Goal: Information Seeking & Learning: Learn about a topic

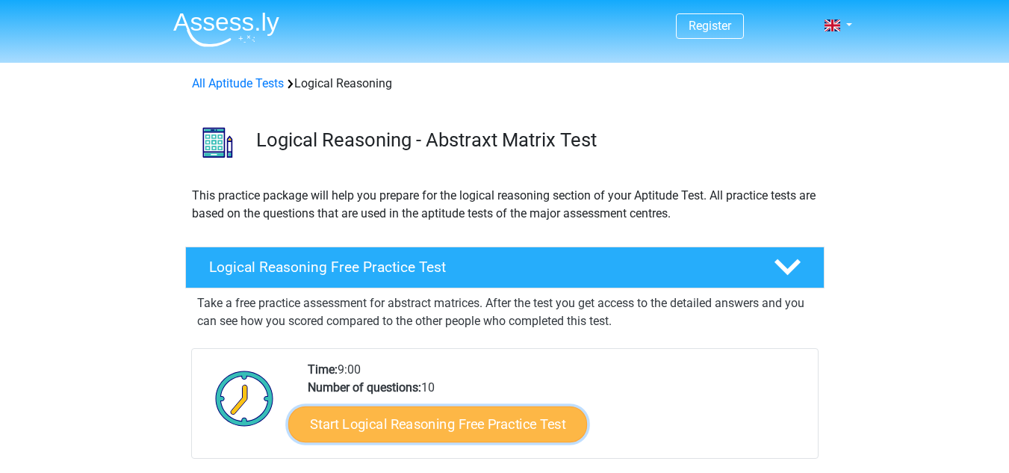
click at [515, 438] on link "Start Logical Reasoning Free Practice Test" at bounding box center [437, 424] width 299 height 36
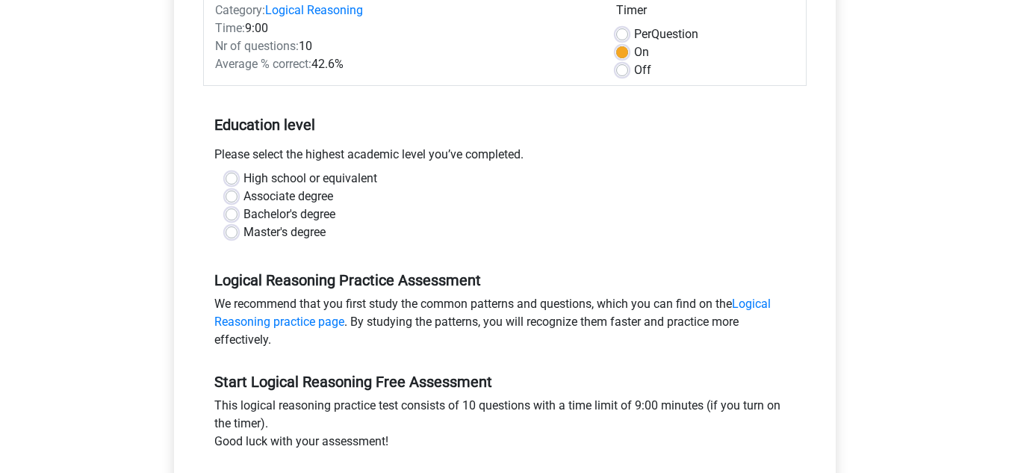
scroll to position [209, 0]
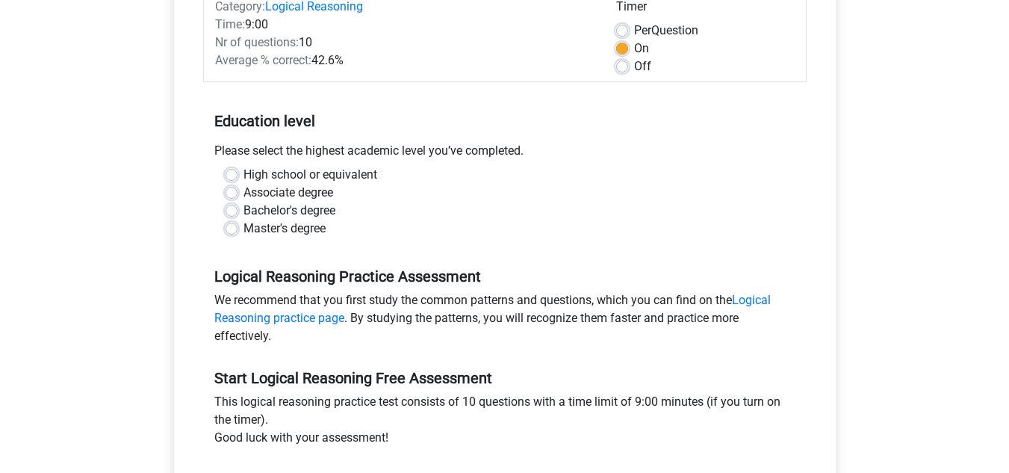
click at [243, 228] on label "Master's degree" at bounding box center [284, 229] width 82 height 18
click at [232, 228] on input "Master's degree" at bounding box center [232, 227] width 12 height 15
radio input "true"
click at [226, 166] on input "High school or equivalent" at bounding box center [232, 173] width 12 height 15
radio input "true"
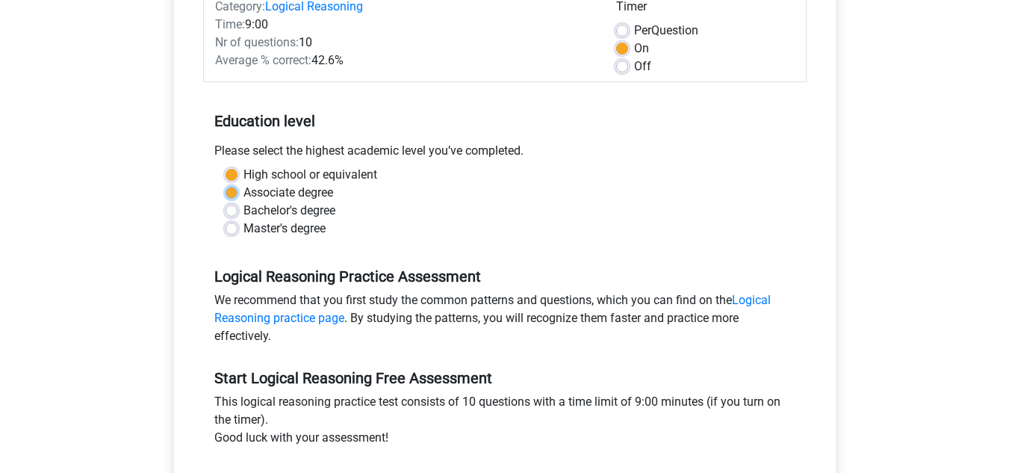
click at [226, 184] on input "Associate degree" at bounding box center [232, 191] width 12 height 15
radio input "true"
click at [226, 202] on input "Bachelor's degree" at bounding box center [232, 209] width 12 height 15
radio input "true"
click at [226, 220] on input "Master's degree" at bounding box center [232, 227] width 12 height 15
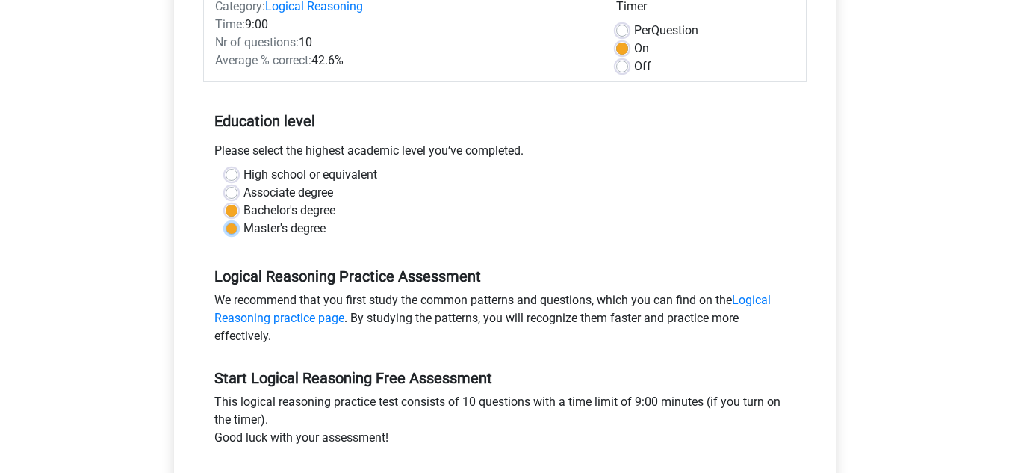
radio input "true"
click at [226, 166] on input "High school or equivalent" at bounding box center [232, 173] width 12 height 15
radio input "true"
click at [226, 184] on input "Associate degree" at bounding box center [232, 191] width 12 height 15
radio input "true"
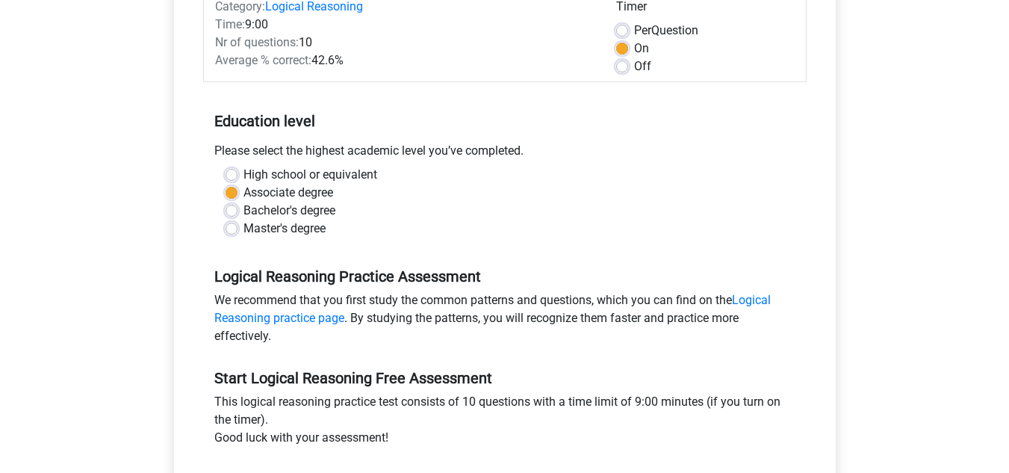
click at [243, 223] on label "Master's degree" at bounding box center [284, 229] width 82 height 18
click at [231, 223] on input "Master's degree" at bounding box center [232, 227] width 12 height 15
radio input "true"
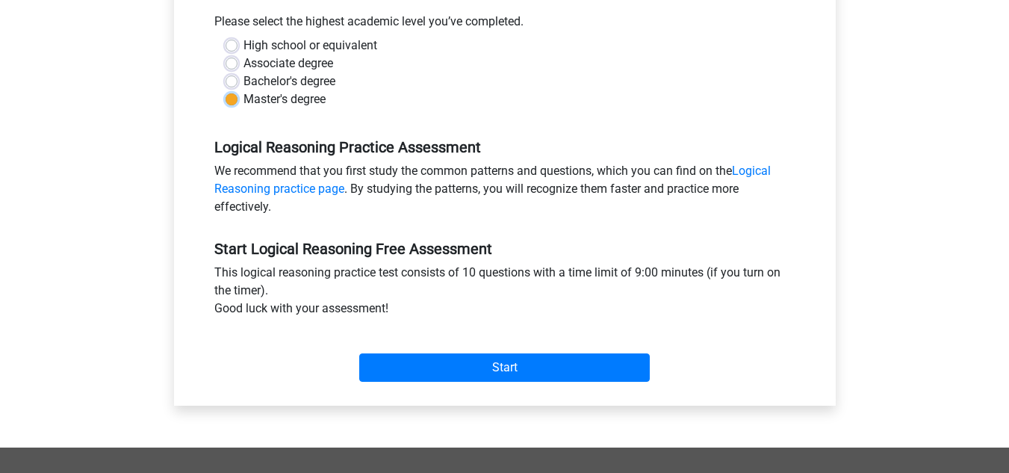
scroll to position [379, 0]
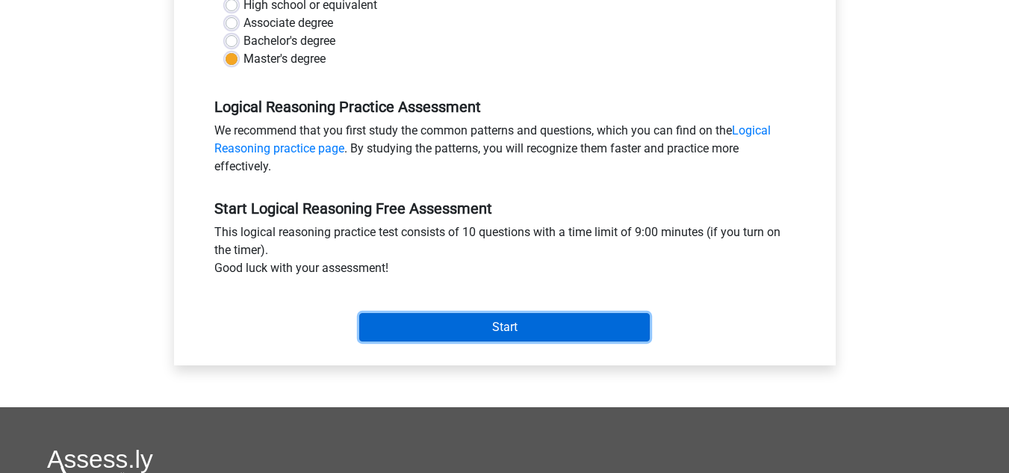
click at [468, 339] on input "Start" at bounding box center [504, 327] width 291 height 28
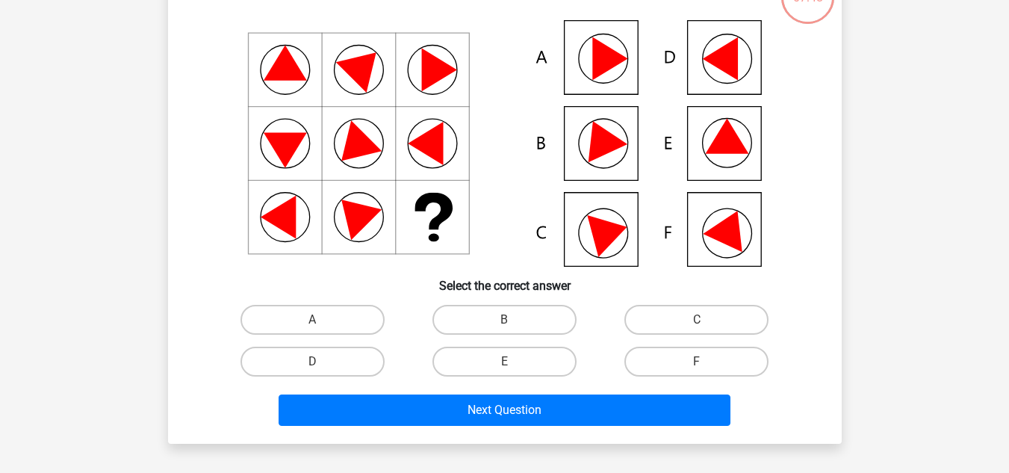
scroll to position [119, 0]
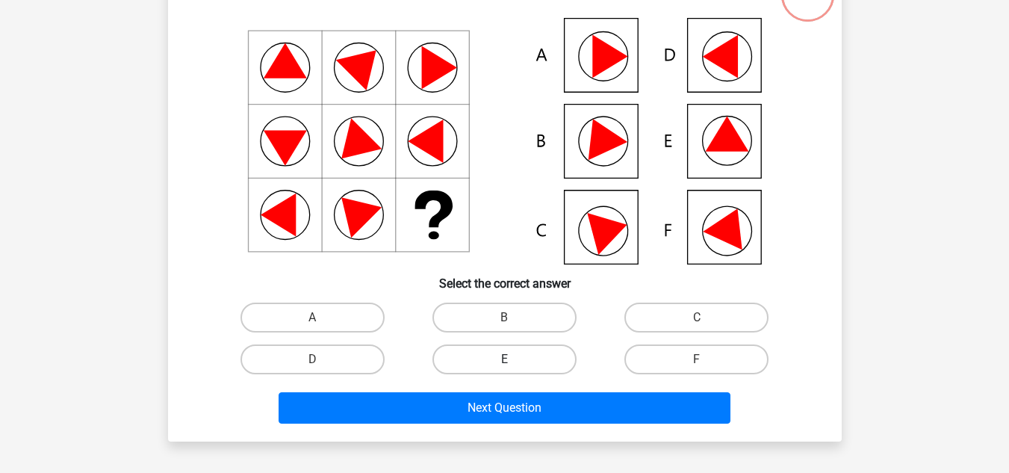
click at [515, 361] on label "E" at bounding box center [504, 359] width 144 height 30
click at [514, 361] on input "E" at bounding box center [509, 364] width 10 height 10
radio input "true"
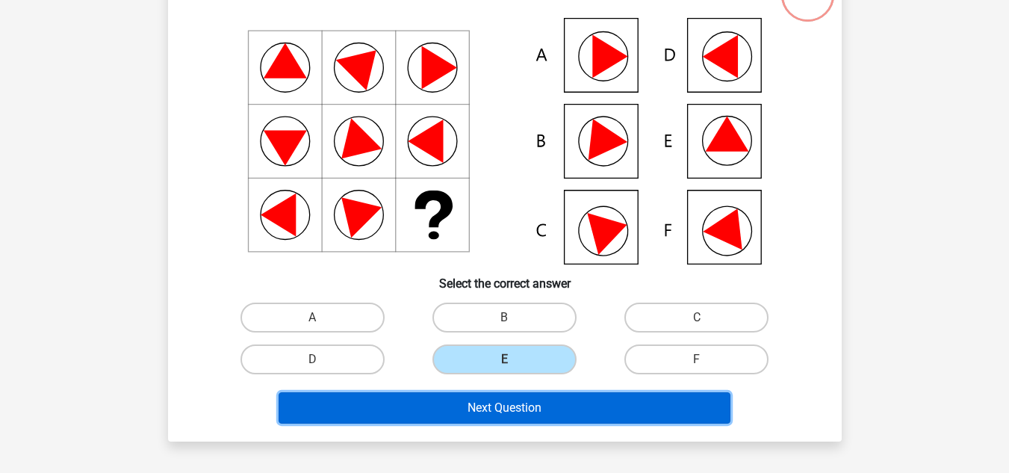
click at [512, 412] on button "Next Question" at bounding box center [505, 407] width 452 height 31
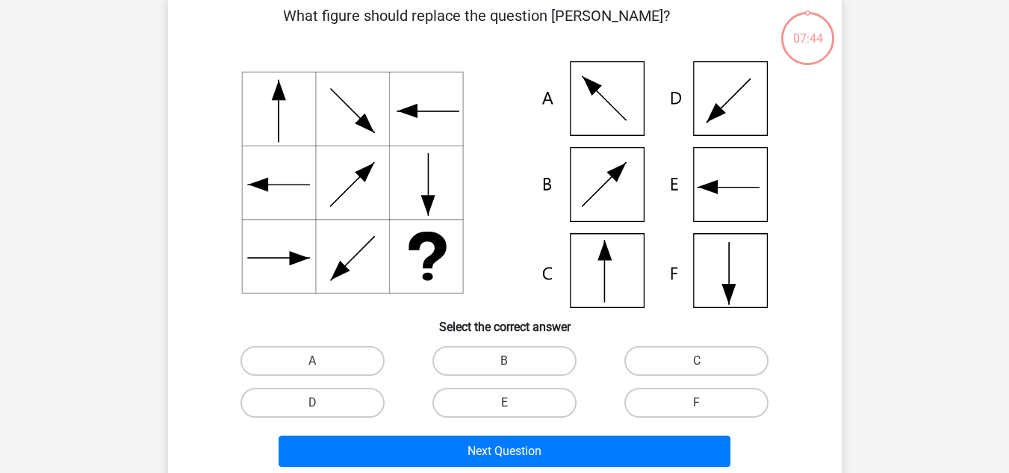
scroll to position [69, 0]
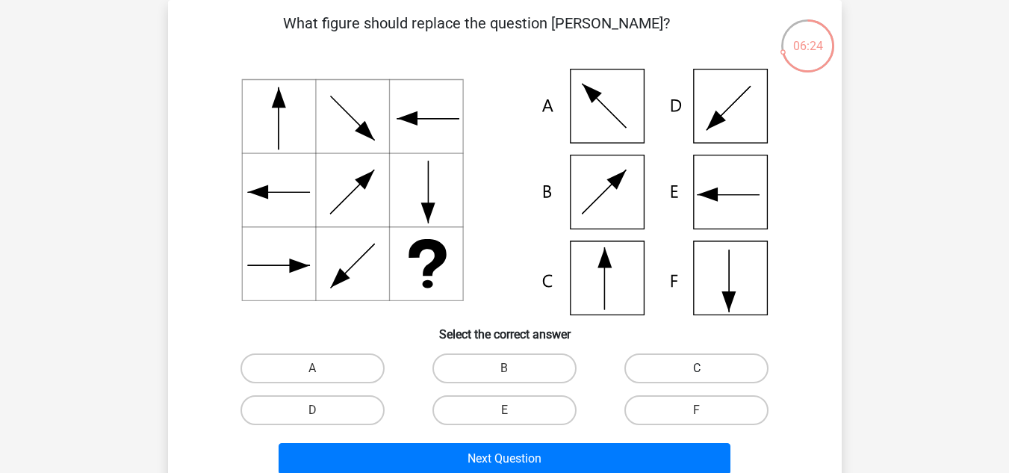
click at [687, 374] on label "C" at bounding box center [696, 368] width 144 height 30
click at [697, 374] on input "C" at bounding box center [702, 373] width 10 height 10
radio input "true"
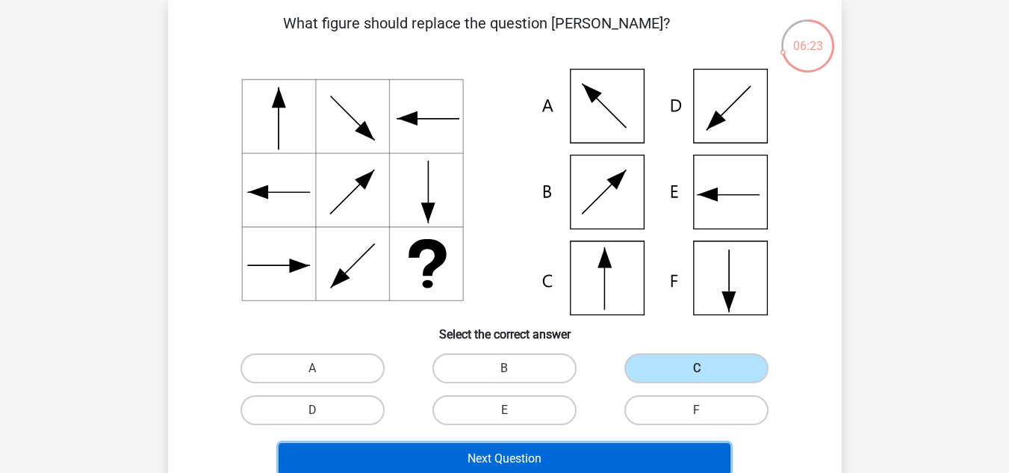
click at [550, 450] on button "Next Question" at bounding box center [505, 458] width 452 height 31
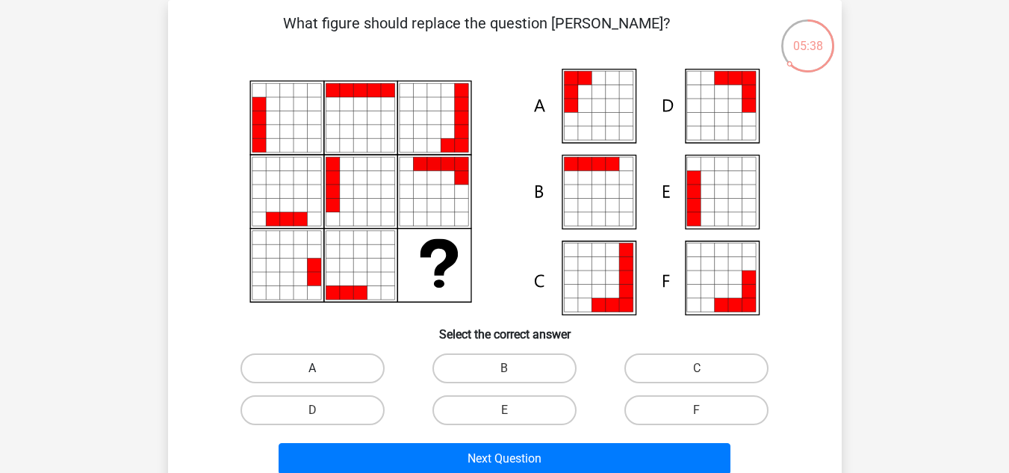
click at [295, 365] on label "A" at bounding box center [312, 368] width 144 height 30
click at [312, 368] on input "A" at bounding box center [317, 373] width 10 height 10
radio input "true"
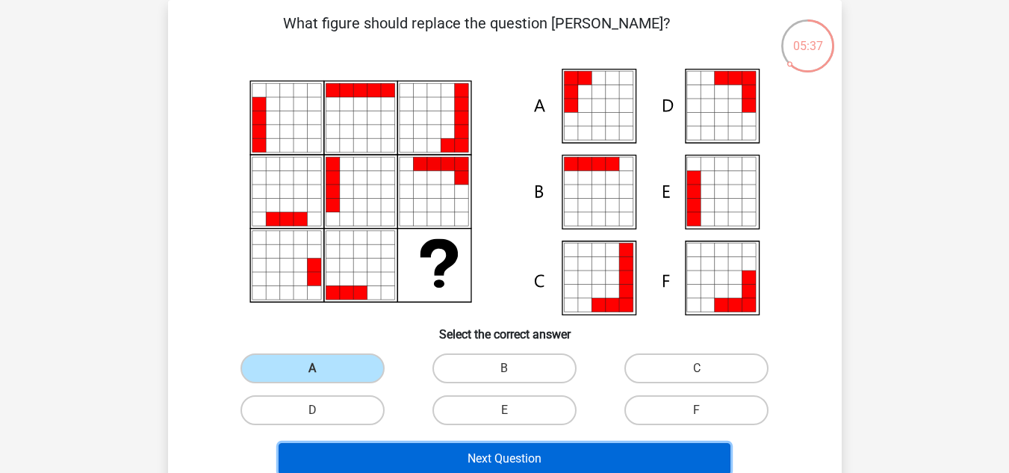
click at [512, 452] on button "Next Question" at bounding box center [505, 458] width 452 height 31
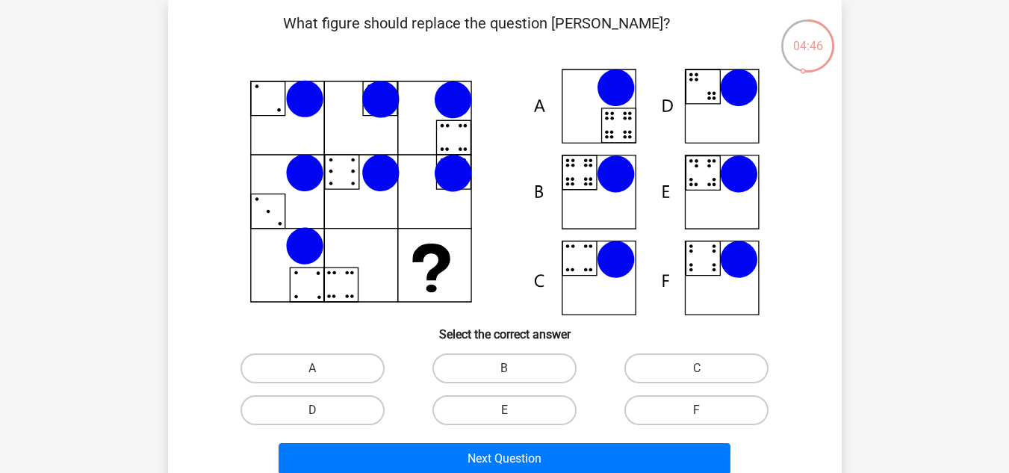
click at [510, 371] on input "B" at bounding box center [509, 373] width 10 height 10
radio input "true"
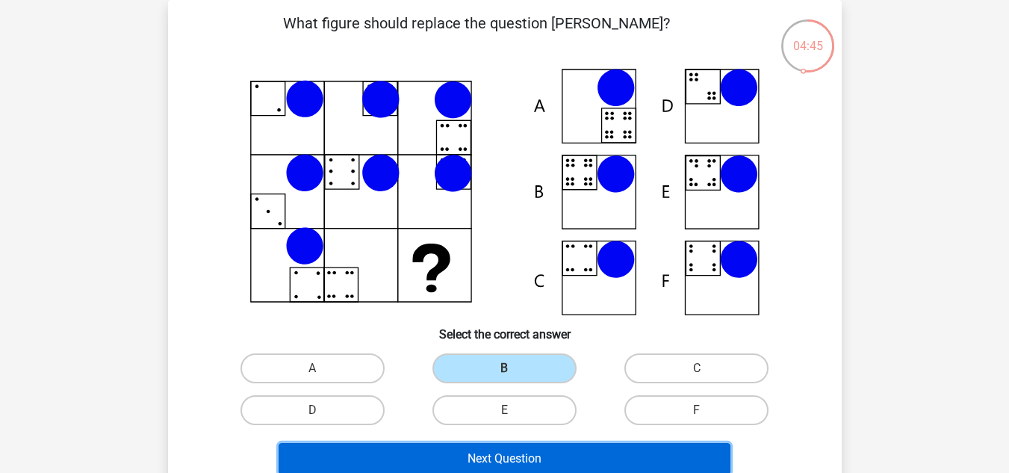
click at [532, 465] on button "Next Question" at bounding box center [505, 458] width 452 height 31
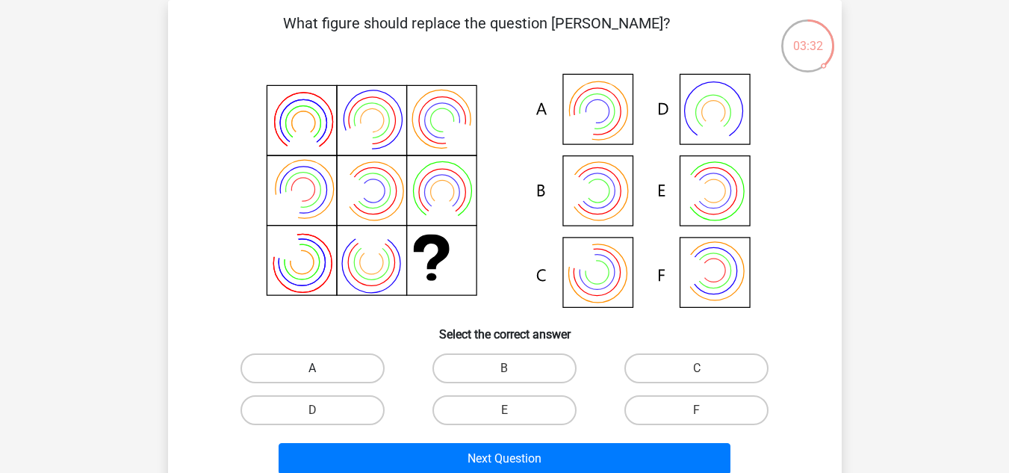
click at [311, 374] on label "A" at bounding box center [312, 368] width 144 height 30
click at [312, 374] on input "A" at bounding box center [317, 373] width 10 height 10
radio input "true"
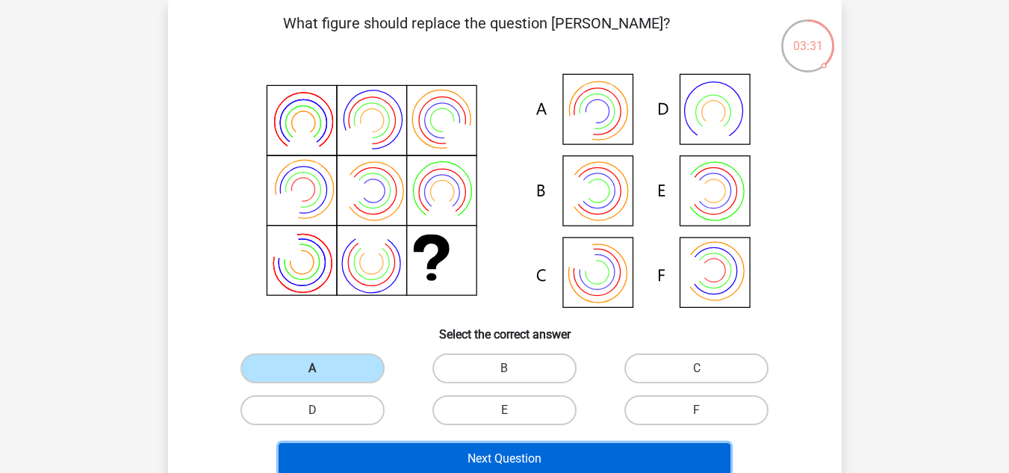
click at [471, 456] on button "Next Question" at bounding box center [505, 458] width 452 height 31
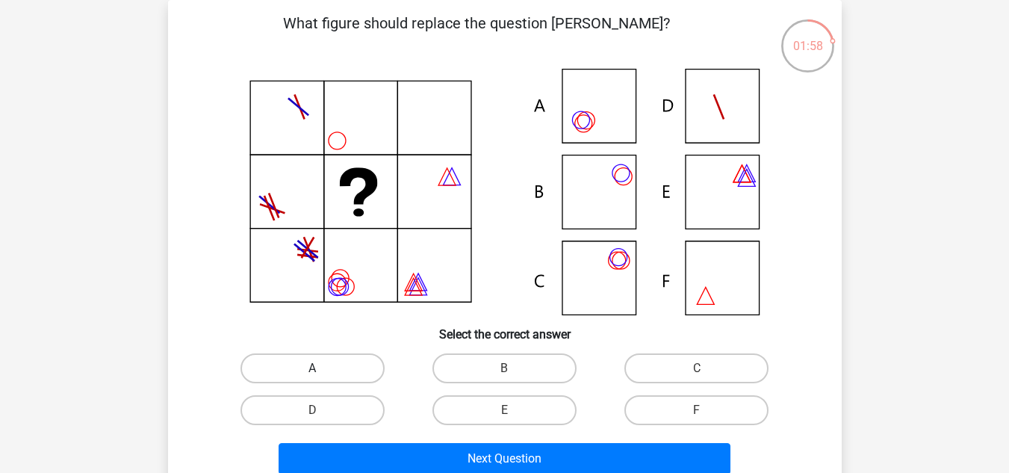
click at [338, 363] on label "A" at bounding box center [312, 368] width 144 height 30
click at [322, 368] on input "A" at bounding box center [317, 373] width 10 height 10
radio input "true"
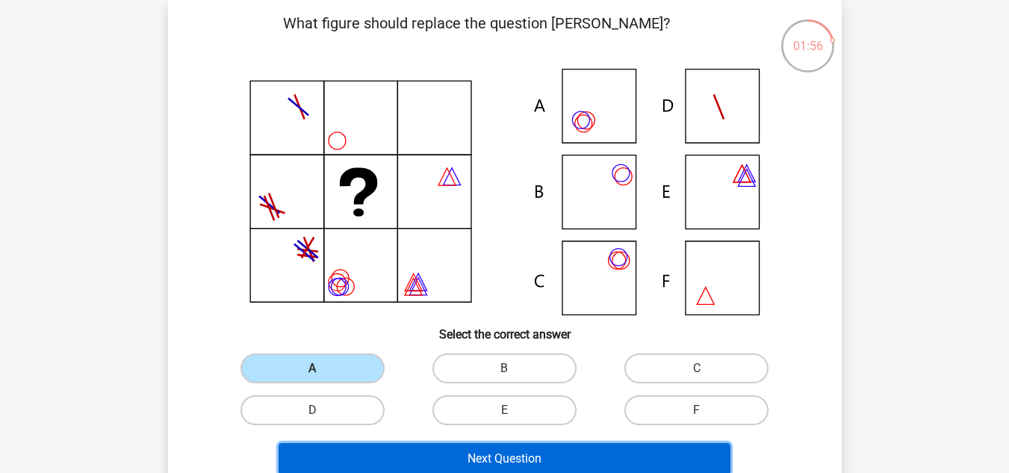
click at [490, 462] on button "Next Question" at bounding box center [505, 458] width 452 height 31
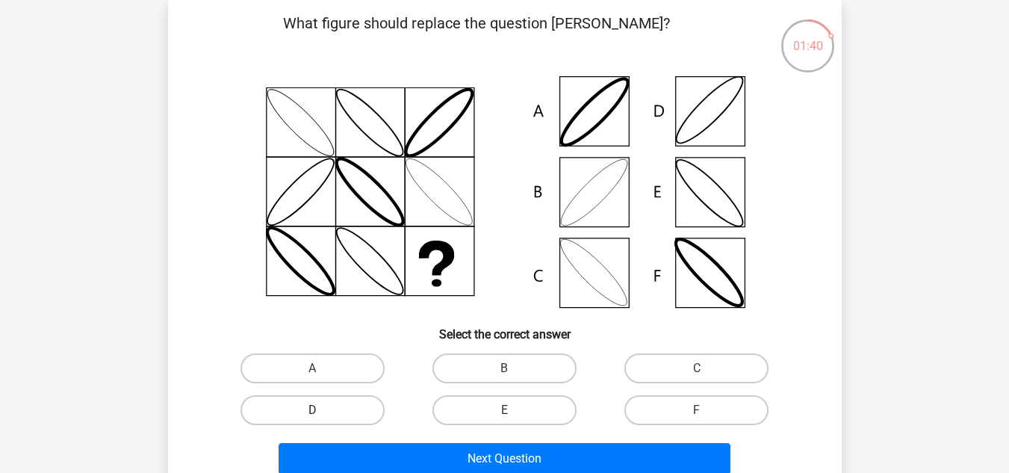
click at [341, 414] on label "D" at bounding box center [312, 410] width 144 height 30
click at [322, 414] on input "D" at bounding box center [317, 415] width 10 height 10
radio input "true"
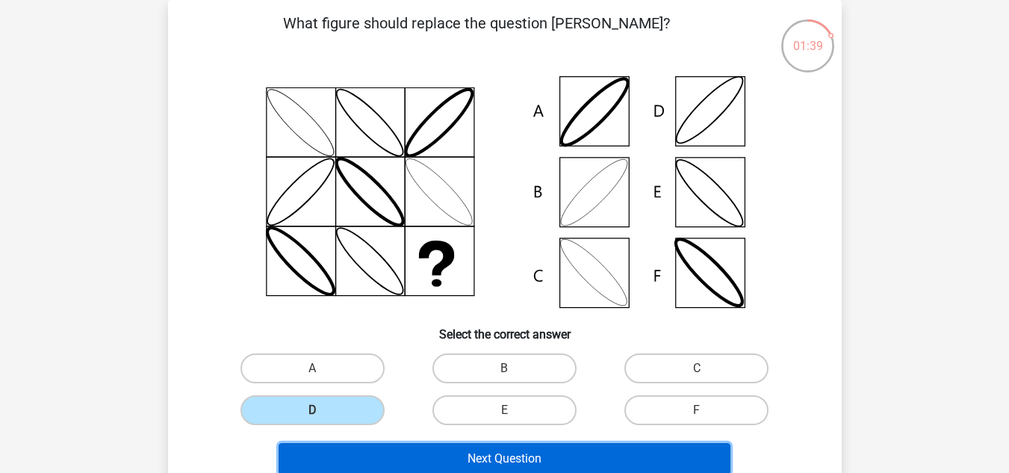
click at [472, 452] on button "Next Question" at bounding box center [505, 458] width 452 height 31
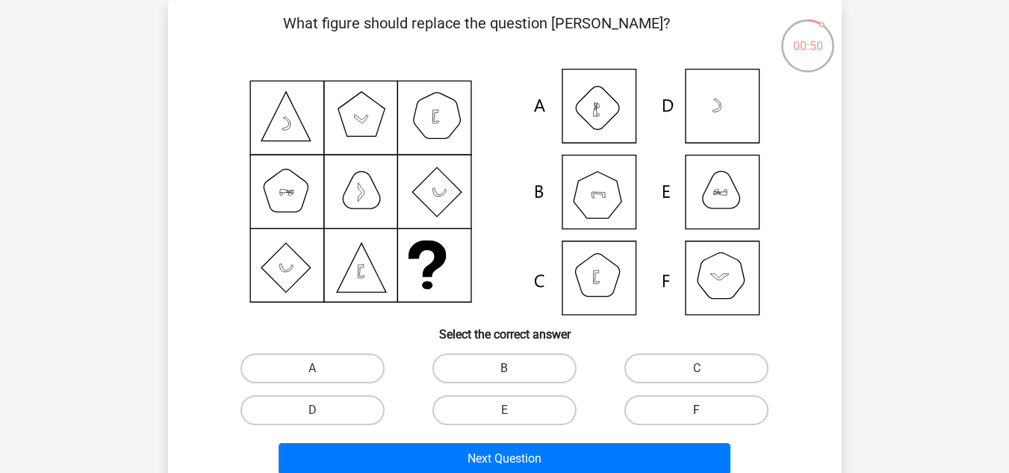
click at [650, 400] on label "F" at bounding box center [696, 410] width 144 height 30
click at [697, 410] on input "F" at bounding box center [702, 415] width 10 height 10
radio input "true"
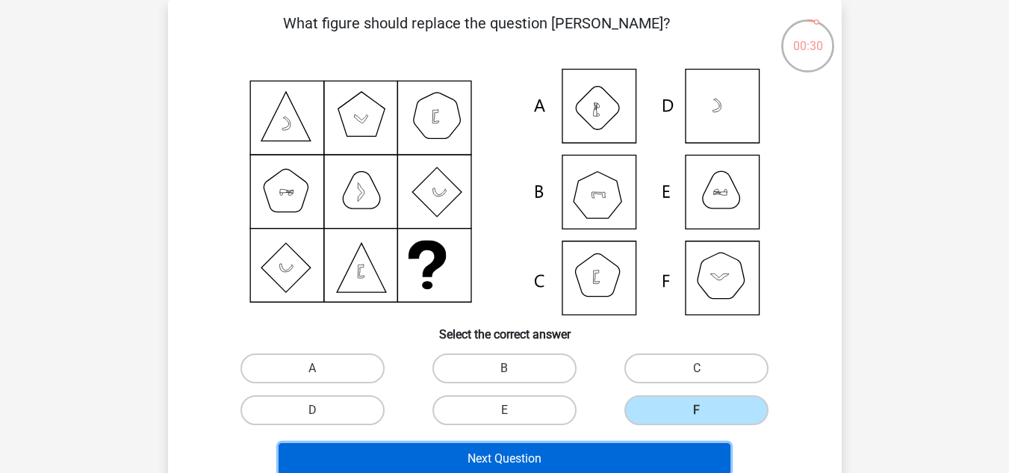
click at [581, 444] on button "Next Question" at bounding box center [505, 458] width 452 height 31
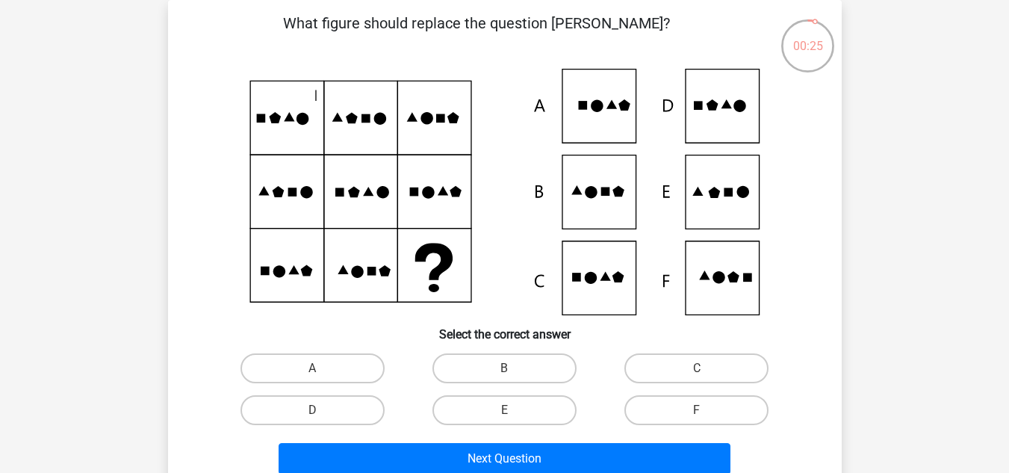
scroll to position [482, 0]
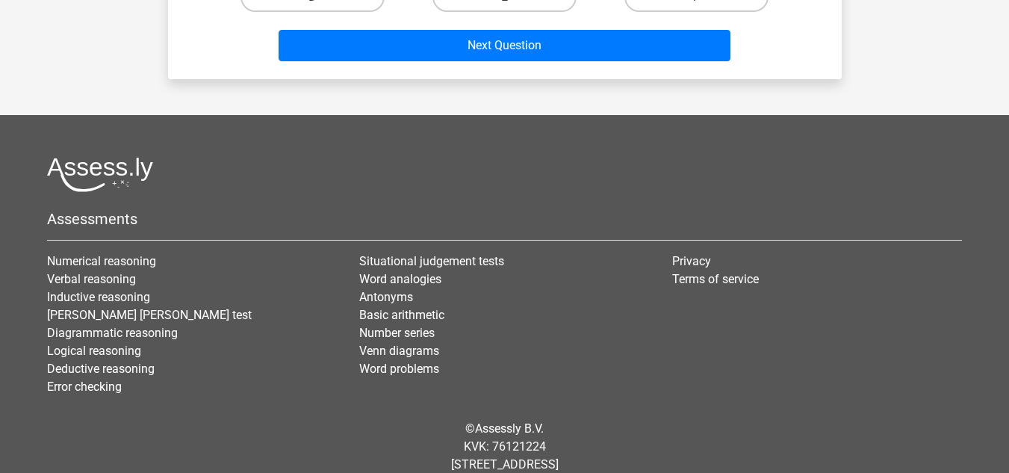
drag, startPoint x: 1019, startPoint y: 3, endPoint x: 746, endPoint y: 104, distance: 291.3
click at [746, 104] on div "Register Nederlands English" at bounding box center [504, 13] width 1009 height 991
click at [1008, 58] on div "Register Nederlands English" at bounding box center [504, 13] width 1009 height 991
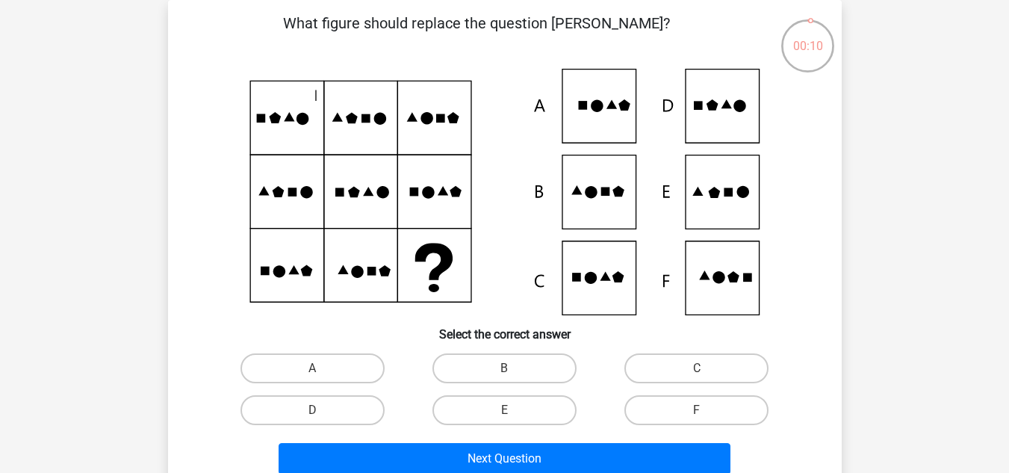
click at [512, 372] on input "B" at bounding box center [509, 373] width 10 height 10
radio input "true"
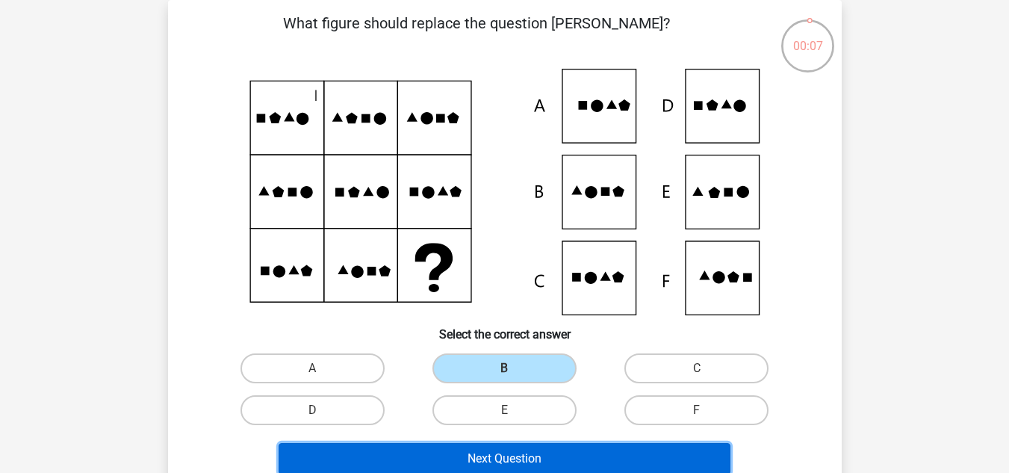
click at [689, 455] on button "Next Question" at bounding box center [505, 458] width 452 height 31
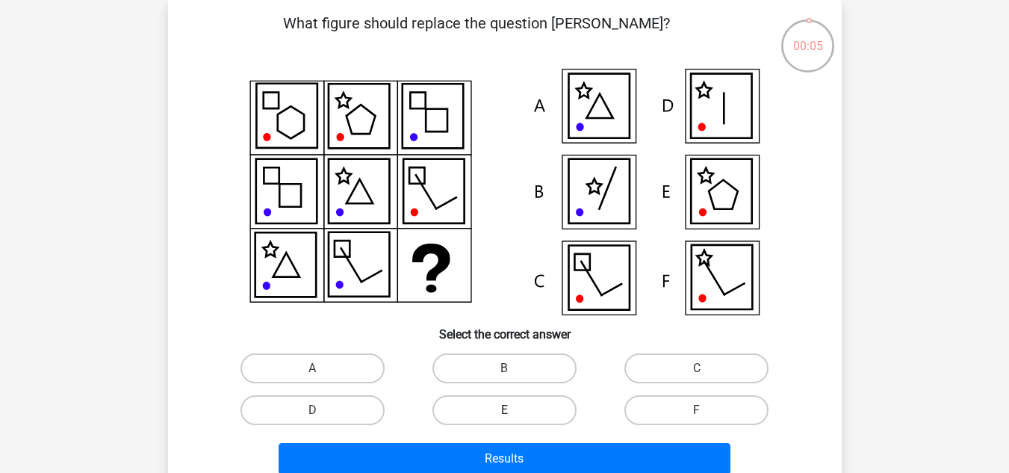
click at [528, 411] on label "E" at bounding box center [504, 410] width 144 height 30
click at [514, 411] on input "E" at bounding box center [509, 415] width 10 height 10
radio input "true"
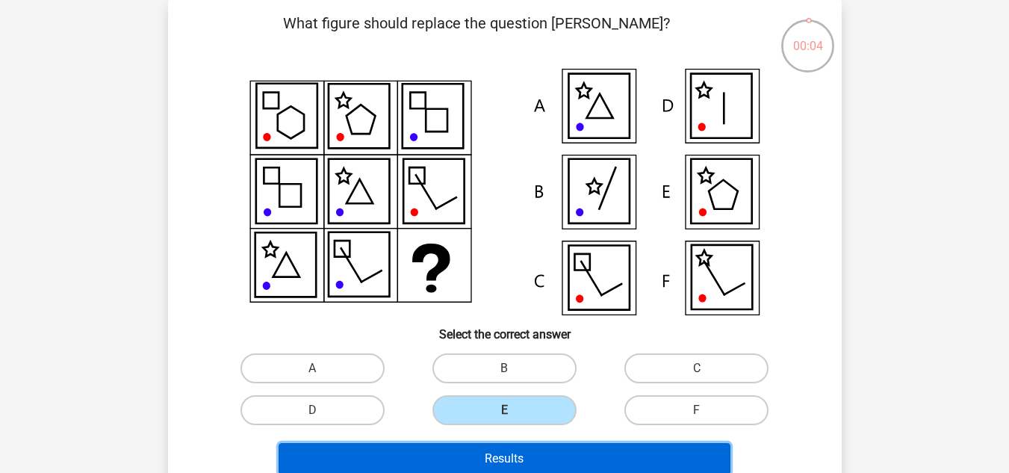
click at [532, 447] on button "Results" at bounding box center [505, 458] width 452 height 31
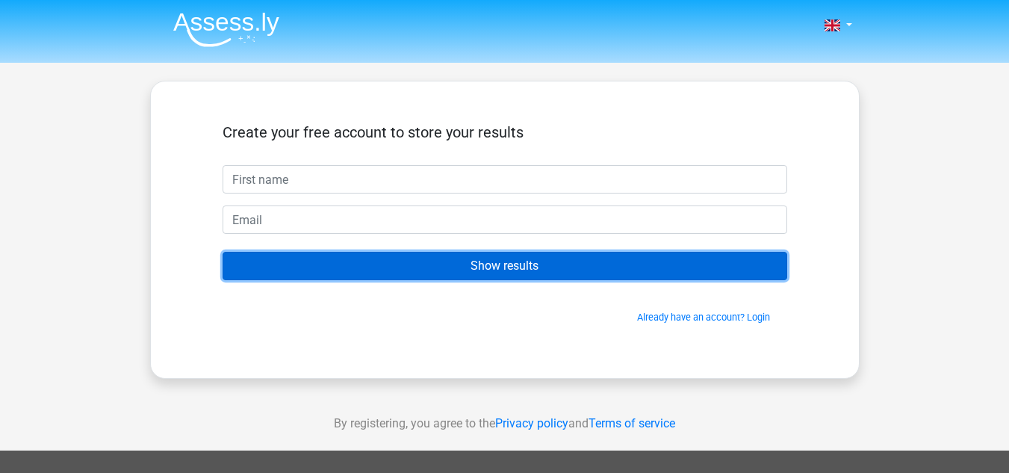
click at [522, 265] on input "Show results" at bounding box center [505, 266] width 565 height 28
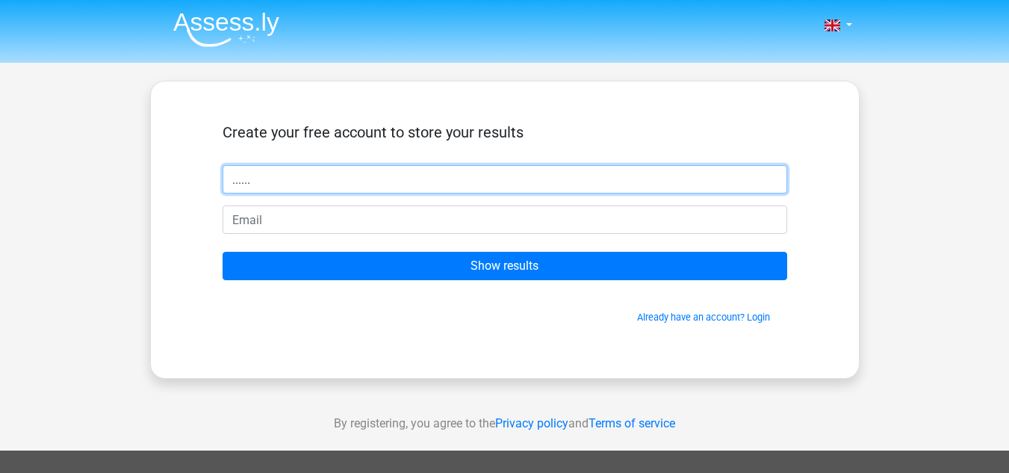
type input "......"
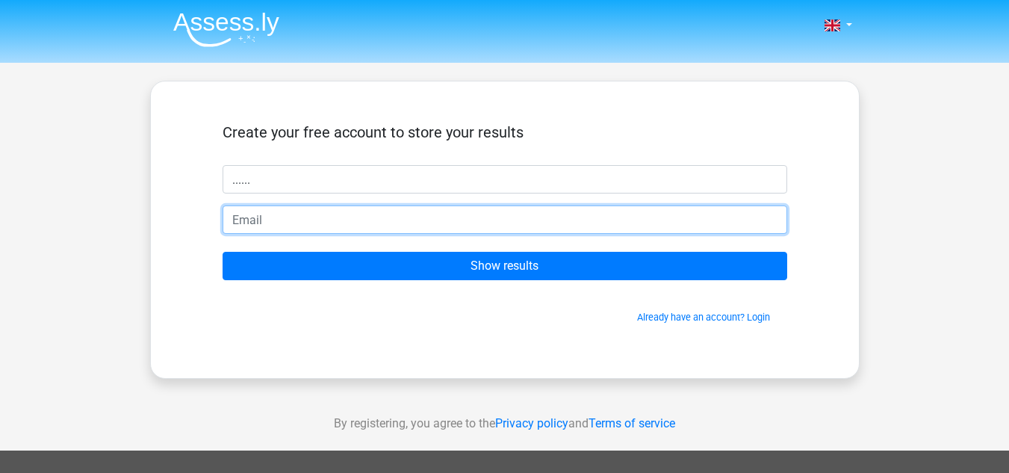
click at [456, 220] on input "email" at bounding box center [505, 219] width 565 height 28
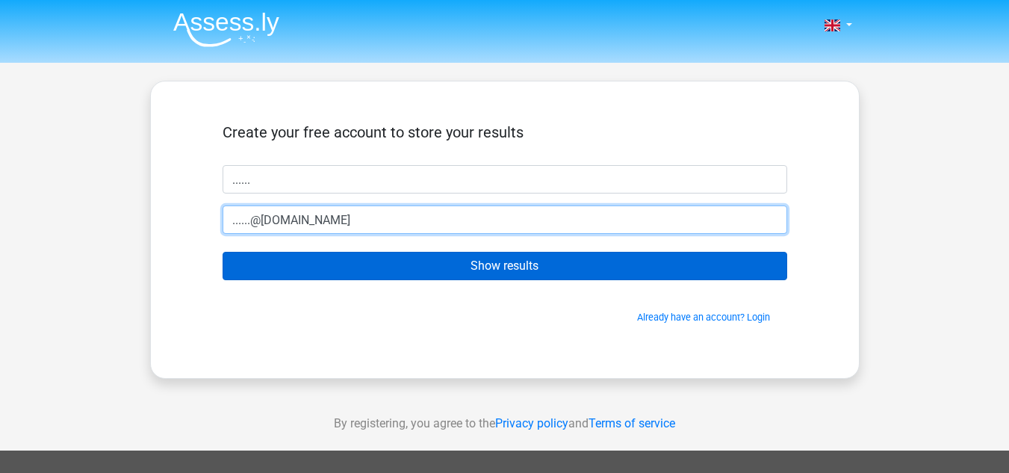
type input "......@ccc.com"
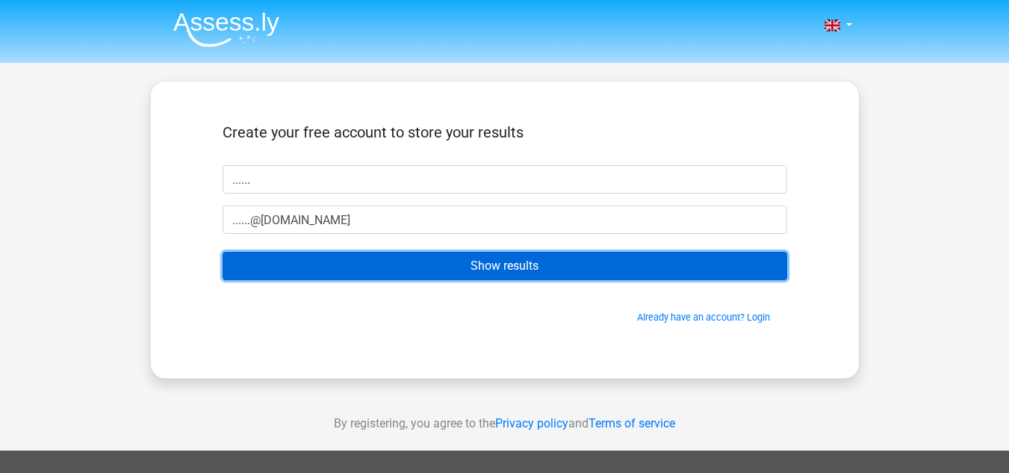
click at [470, 263] on input "Show results" at bounding box center [505, 266] width 565 height 28
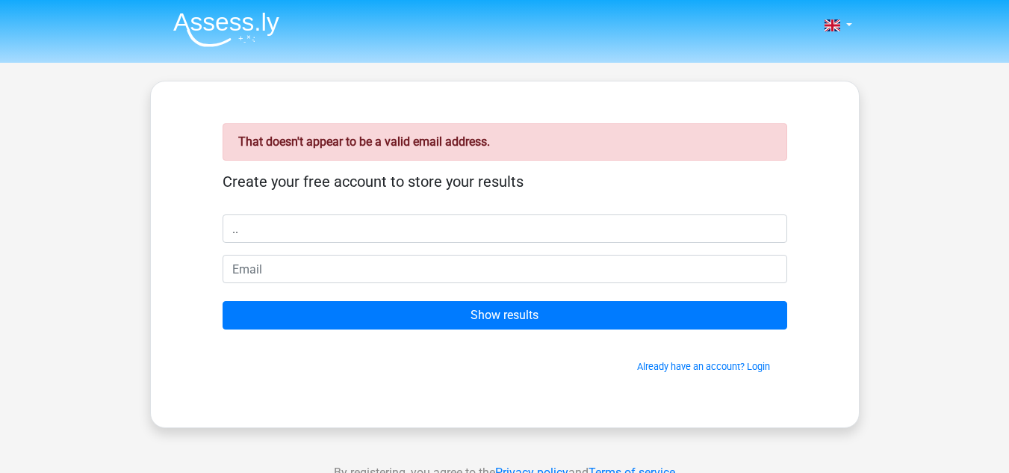
type input "."
type input "......"
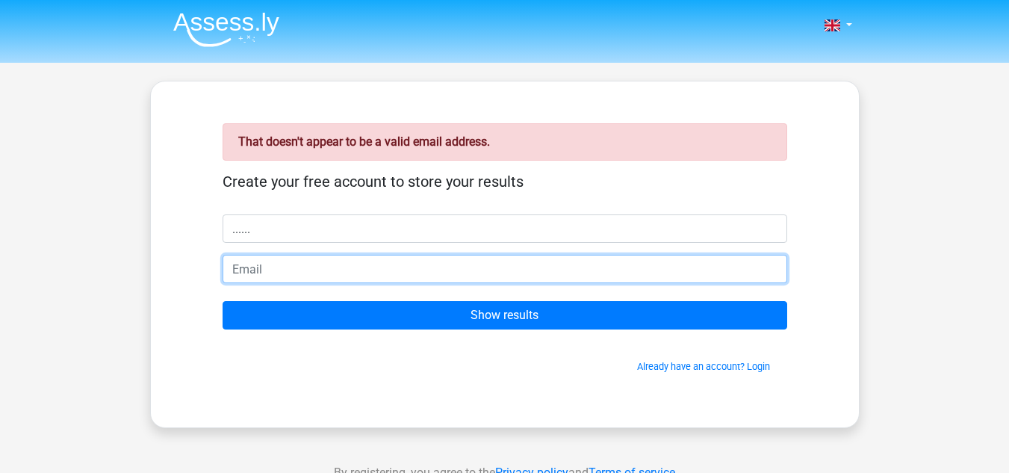
click at [446, 270] on input "email" at bounding box center [505, 269] width 565 height 28
type input "[EMAIL_ADDRESS][PERSON_NAME][DOMAIN_NAME]"
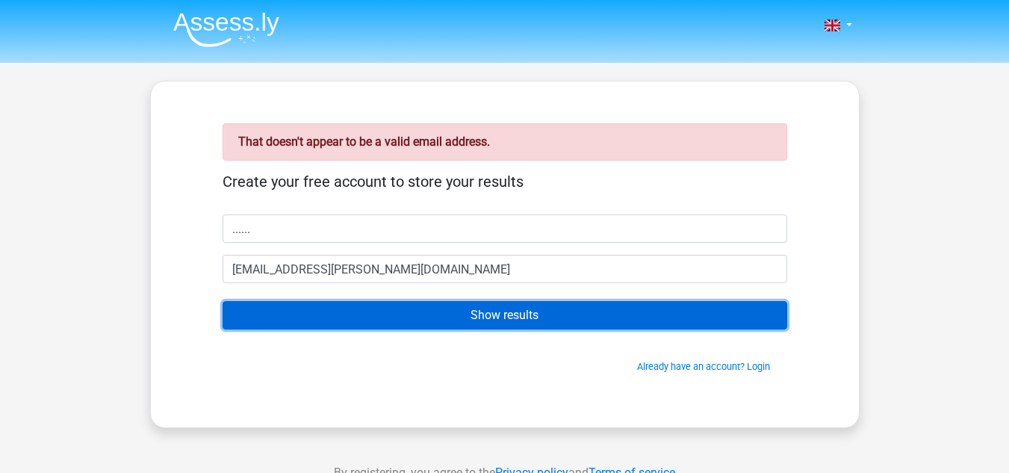
click at [456, 316] on input "Show results" at bounding box center [505, 315] width 565 height 28
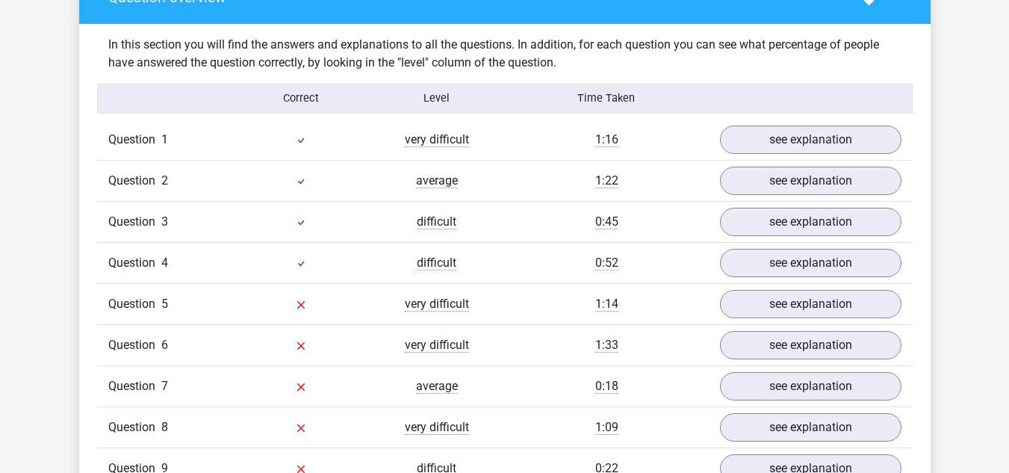
scroll to position [1135, 0]
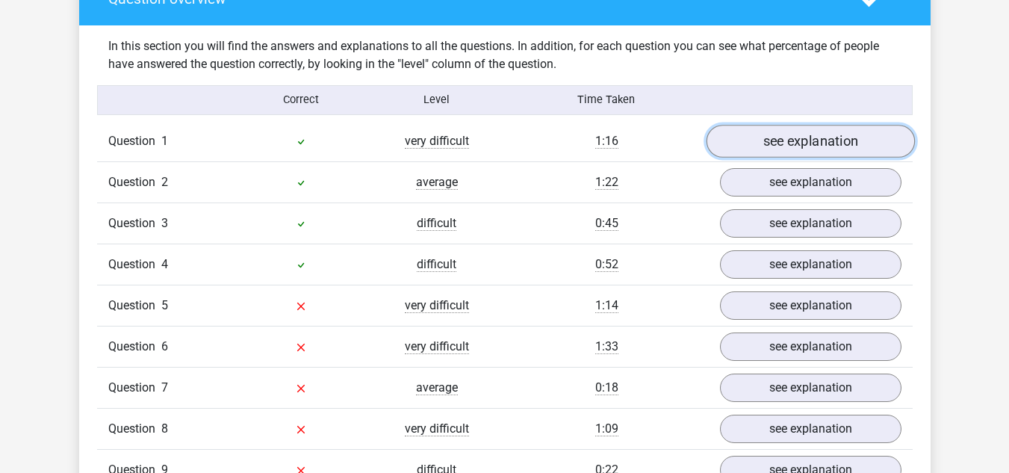
click at [821, 132] on link "see explanation" at bounding box center [810, 141] width 208 height 33
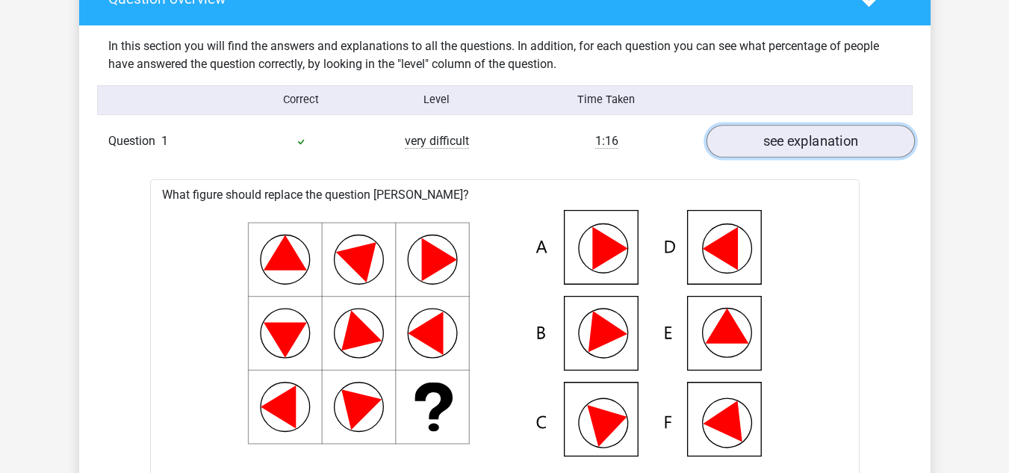
click at [821, 132] on link "see explanation" at bounding box center [810, 141] width 208 height 33
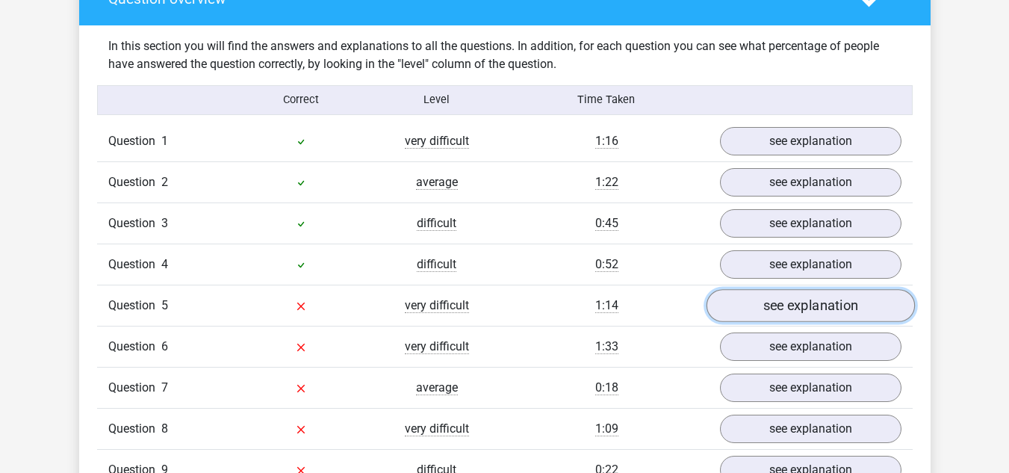
click at [812, 307] on link "see explanation" at bounding box center [810, 305] width 208 height 33
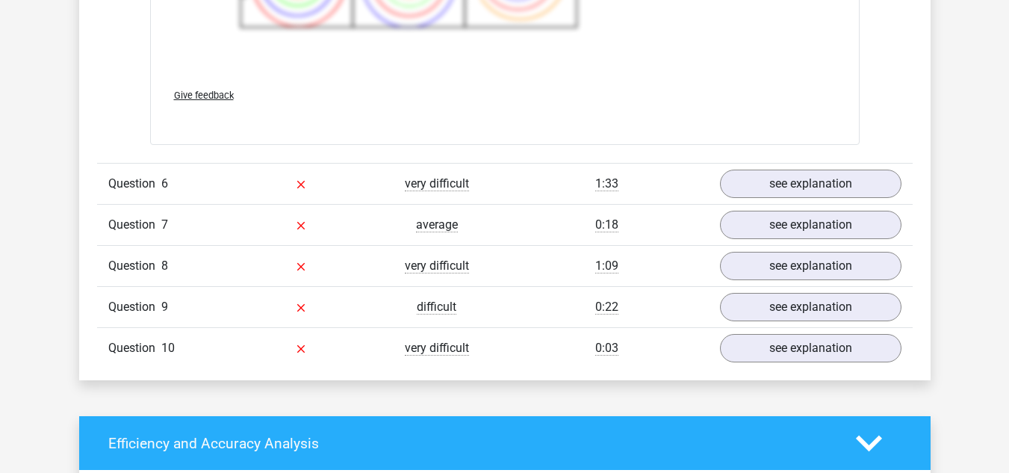
scroll to position [2330, 0]
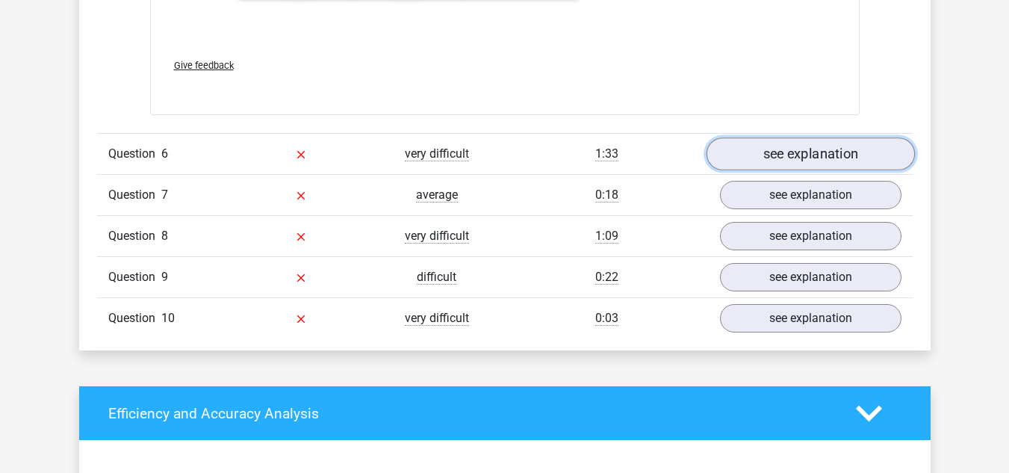
click at [794, 159] on link "see explanation" at bounding box center [810, 153] width 208 height 33
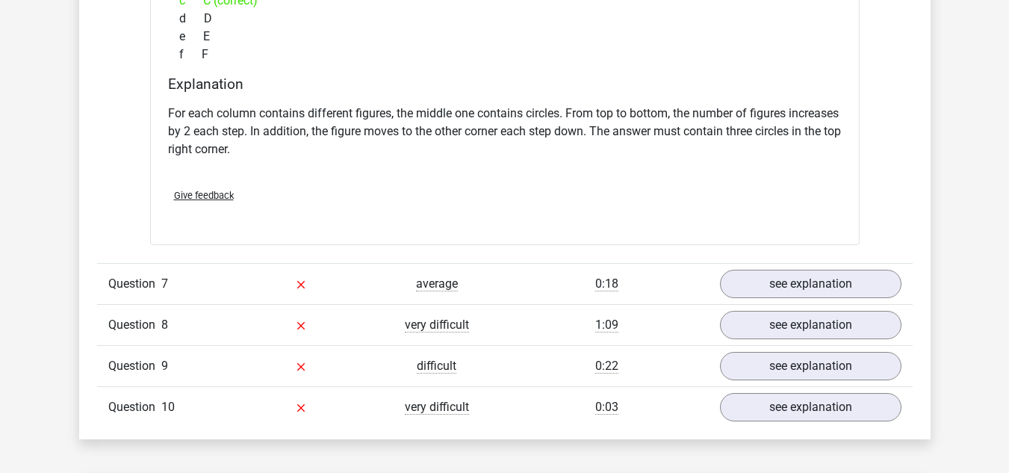
scroll to position [2868, 0]
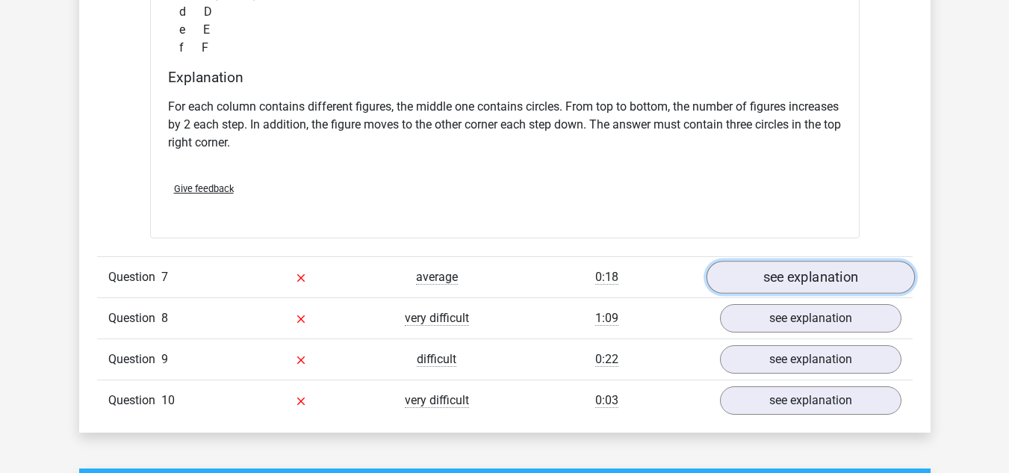
click at [837, 272] on link "see explanation" at bounding box center [810, 277] width 208 height 33
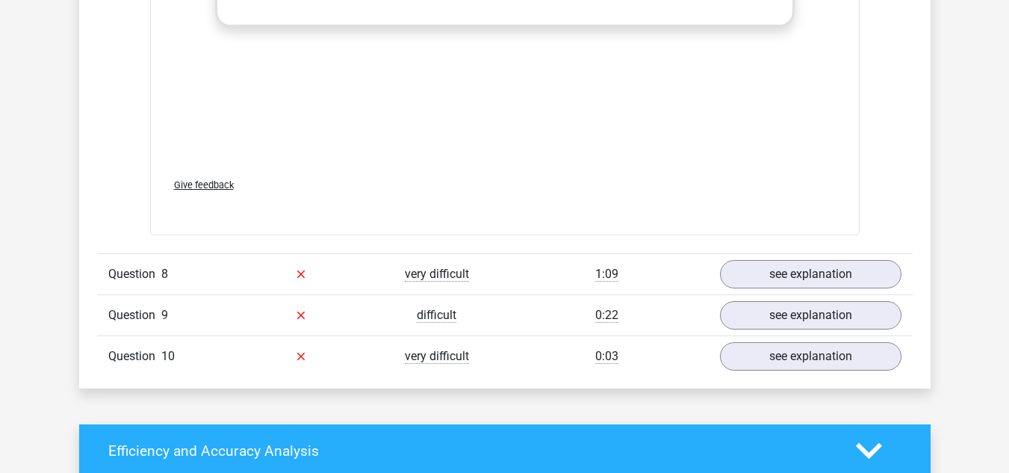
scroll to position [3934, 0]
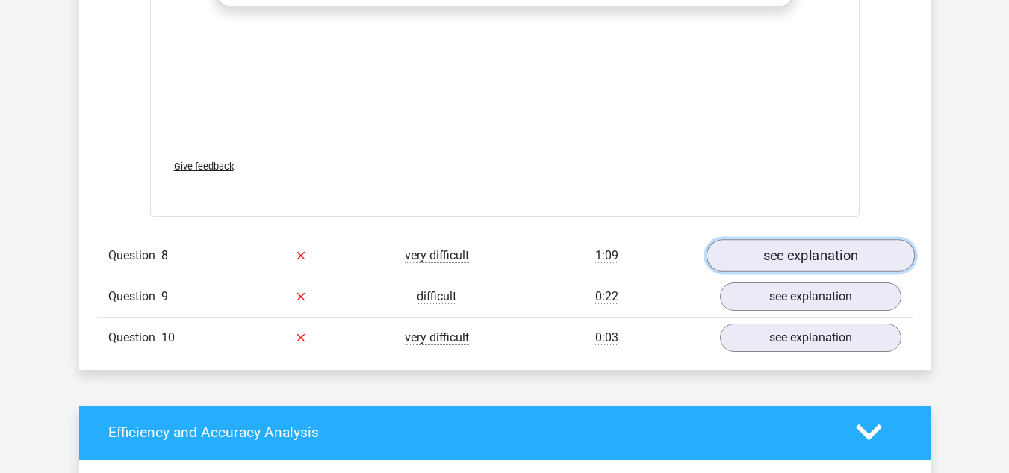
click at [816, 253] on link "see explanation" at bounding box center [810, 255] width 208 height 33
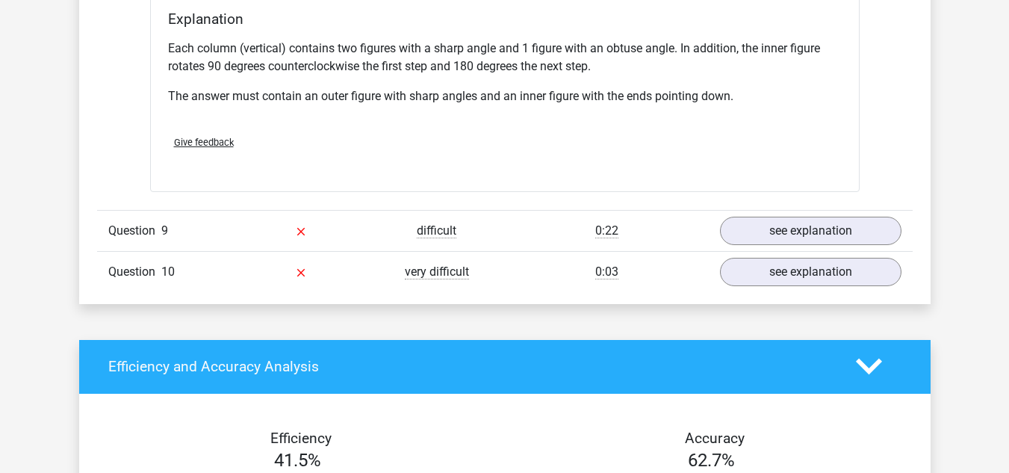
scroll to position [4641, 0]
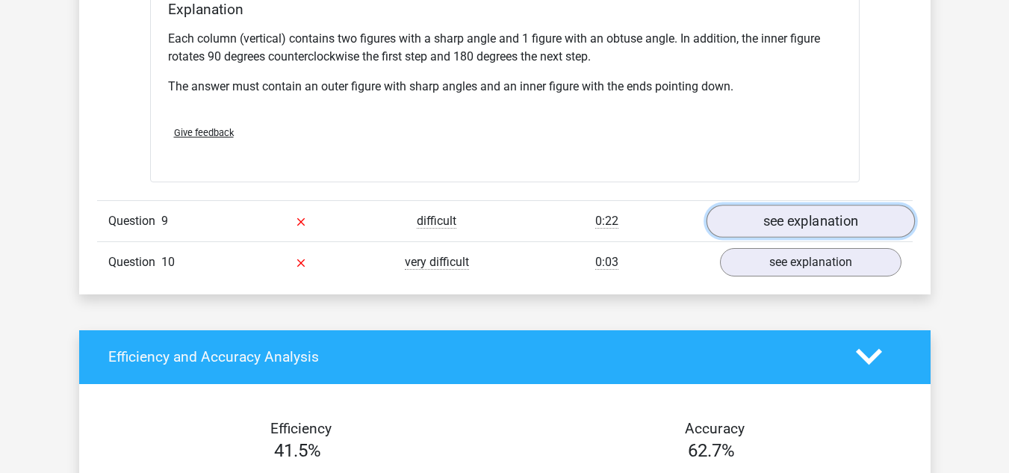
click at [858, 226] on link "see explanation" at bounding box center [810, 221] width 208 height 33
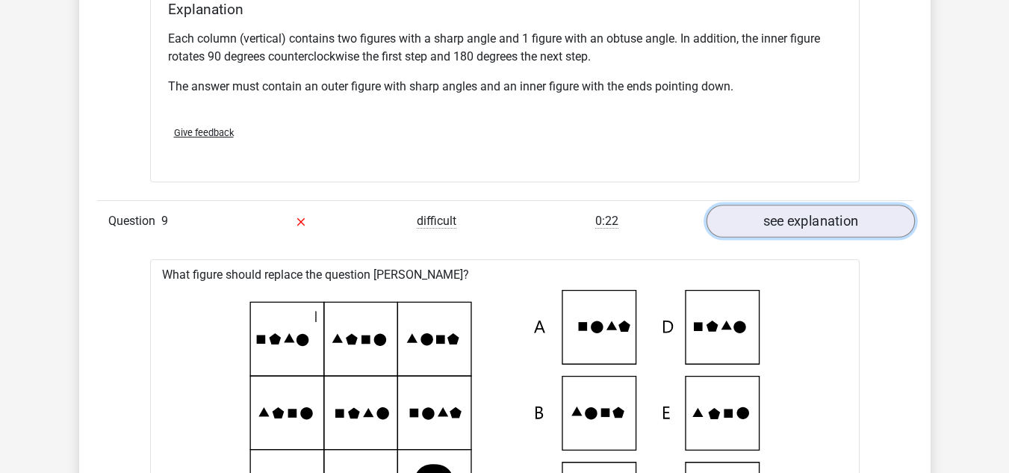
click at [858, 226] on link "see explanation" at bounding box center [810, 221] width 208 height 33
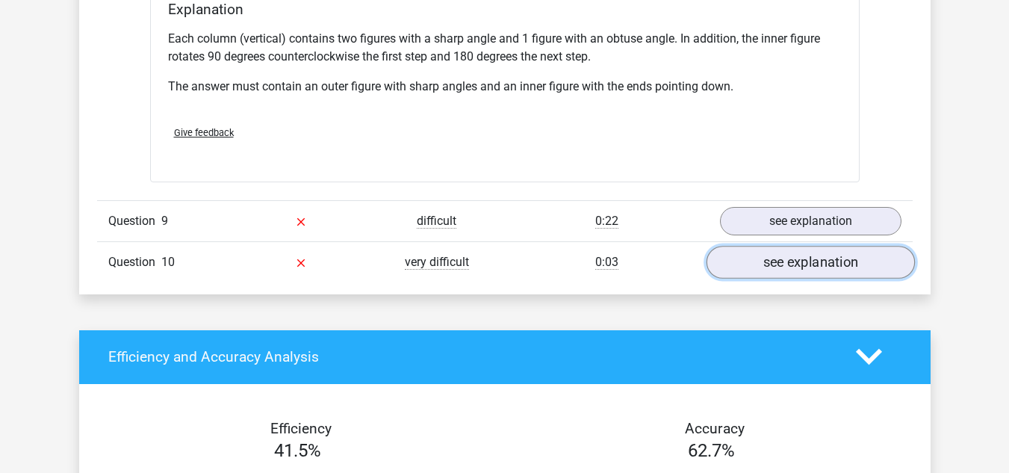
click at [833, 269] on link "see explanation" at bounding box center [810, 262] width 208 height 33
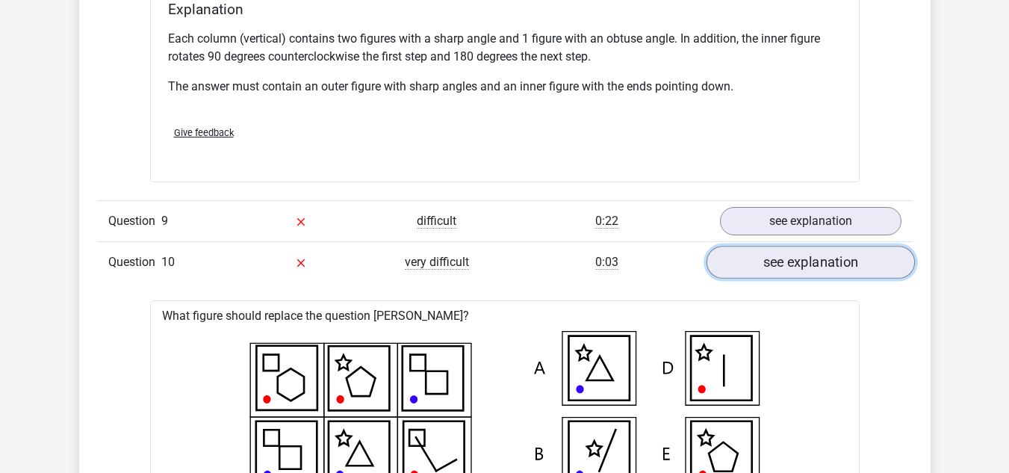
click at [833, 269] on link "see explanation" at bounding box center [810, 262] width 208 height 33
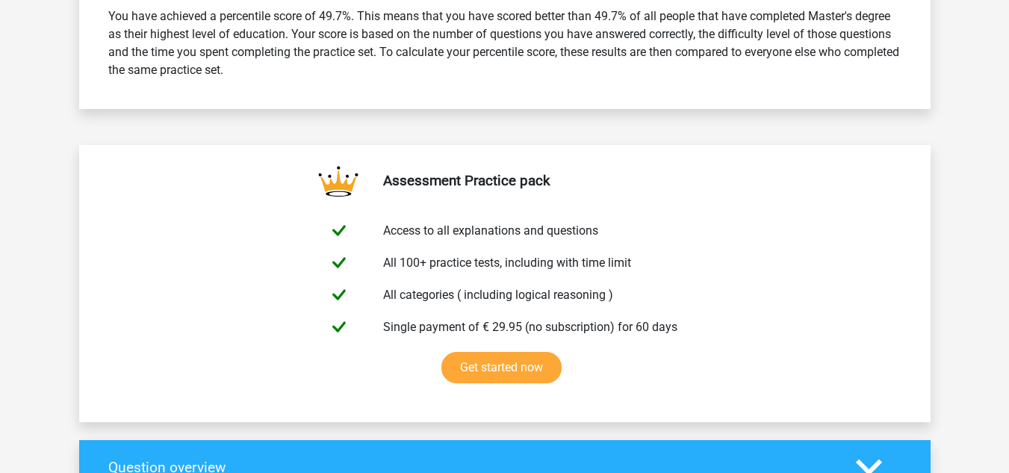
scroll to position [254, 0]
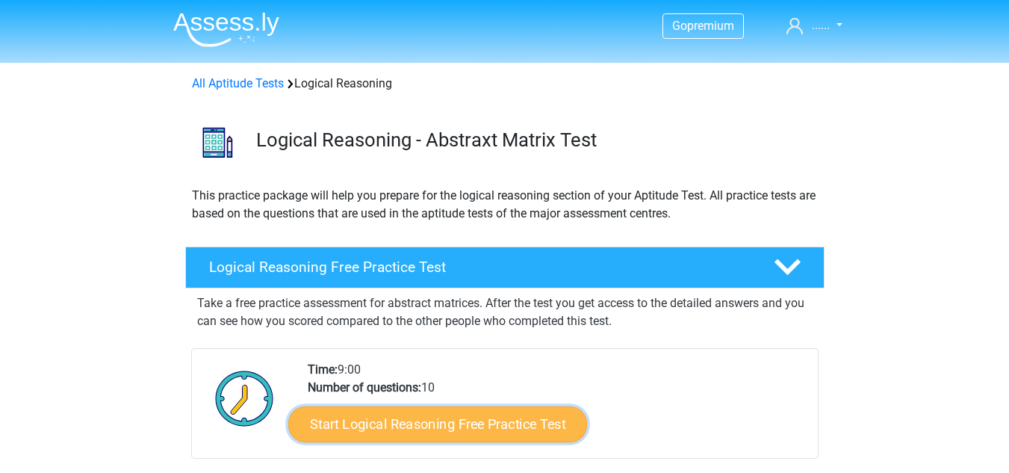
click at [439, 435] on link "Start Logical Reasoning Free Practice Test" at bounding box center [437, 424] width 299 height 36
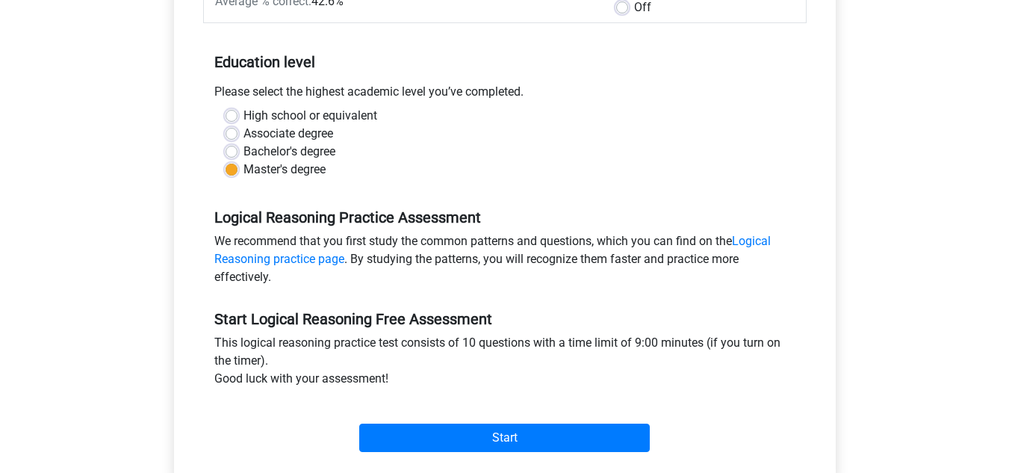
scroll to position [269, 0]
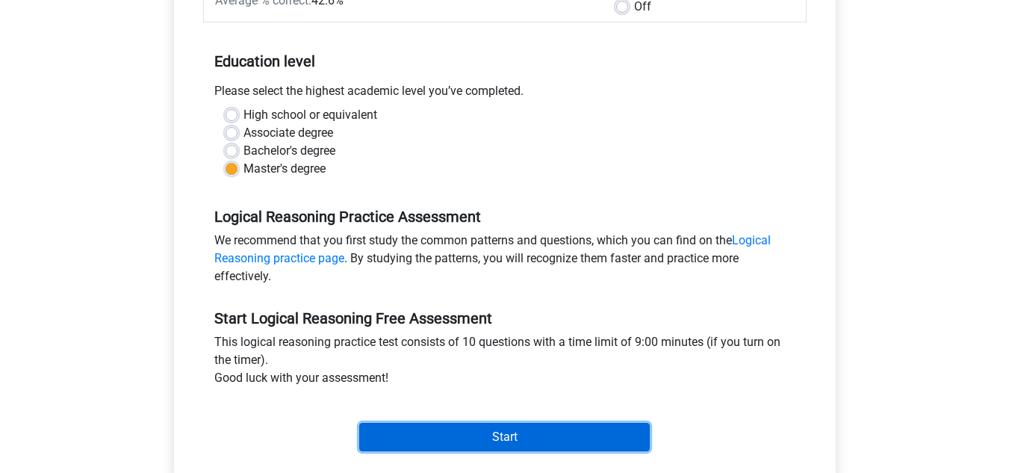
click at [506, 429] on input "Start" at bounding box center [504, 437] width 291 height 28
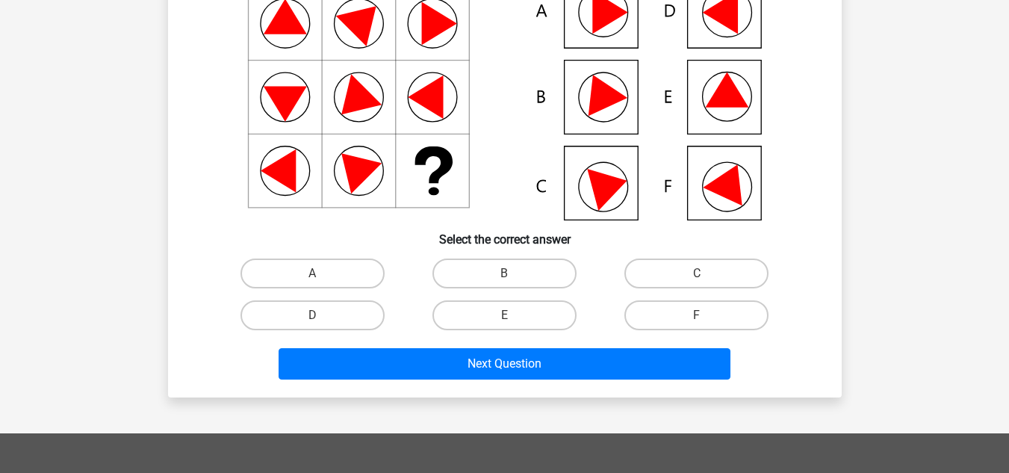
scroll to position [179, 0]
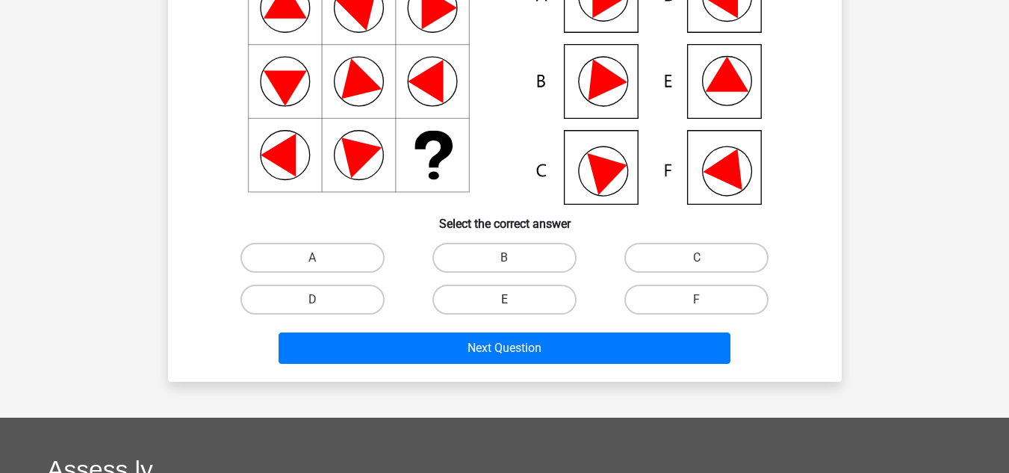
click at [532, 291] on label "E" at bounding box center [504, 300] width 144 height 30
click at [514, 299] on input "E" at bounding box center [509, 304] width 10 height 10
radio input "true"
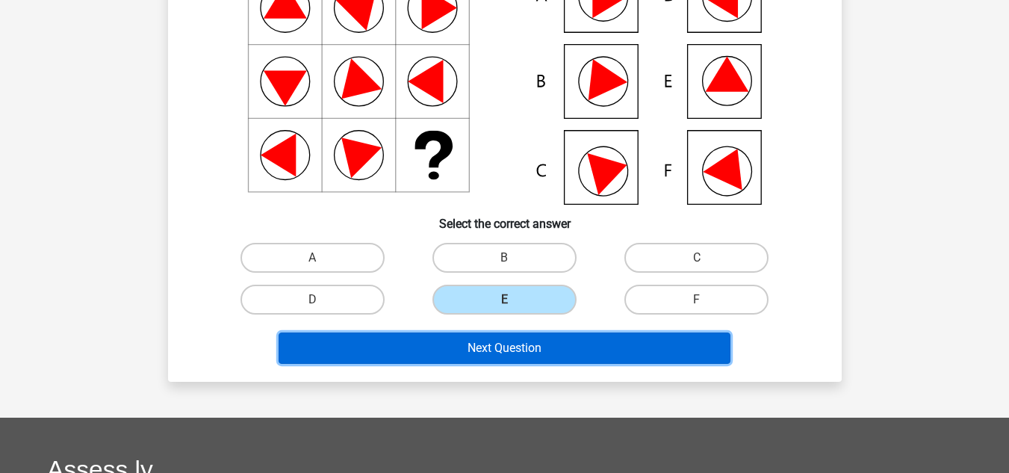
click at [500, 358] on button "Next Question" at bounding box center [505, 347] width 452 height 31
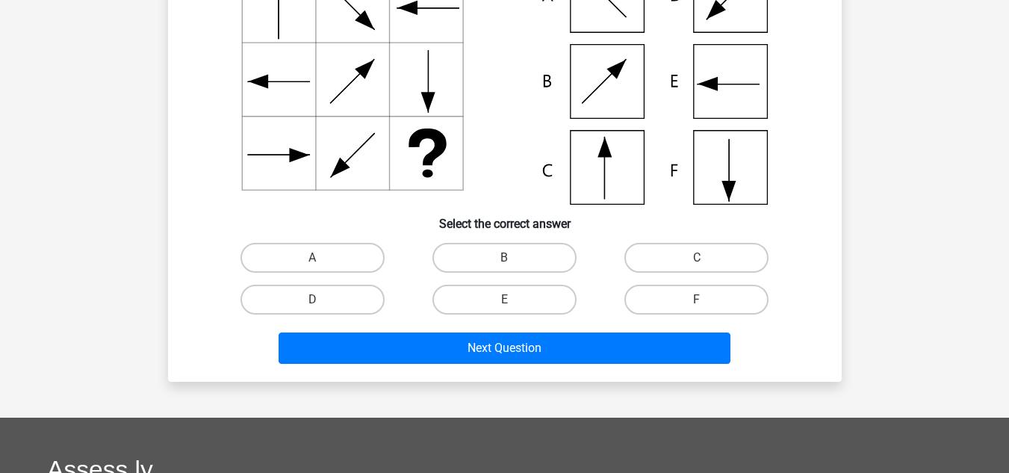
scroll to position [69, 0]
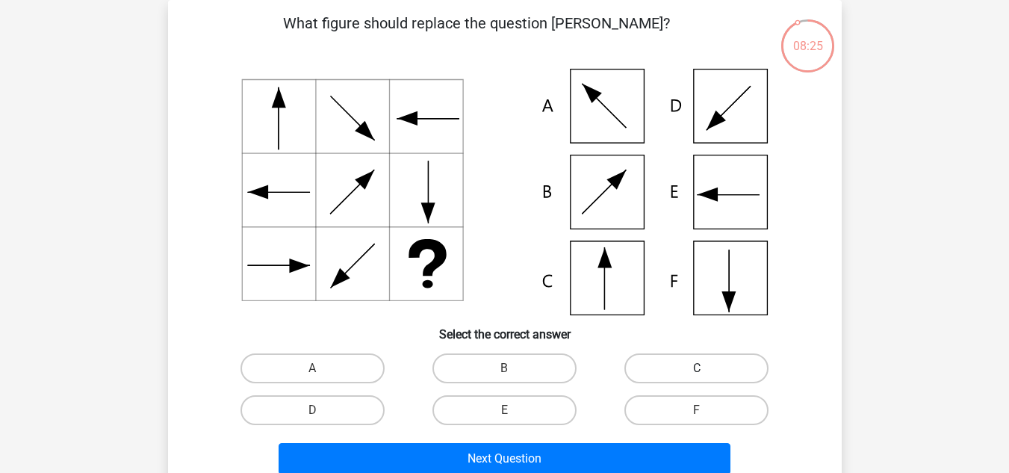
click at [671, 376] on label "C" at bounding box center [696, 368] width 144 height 30
click at [697, 376] on input "C" at bounding box center [702, 373] width 10 height 10
radio input "true"
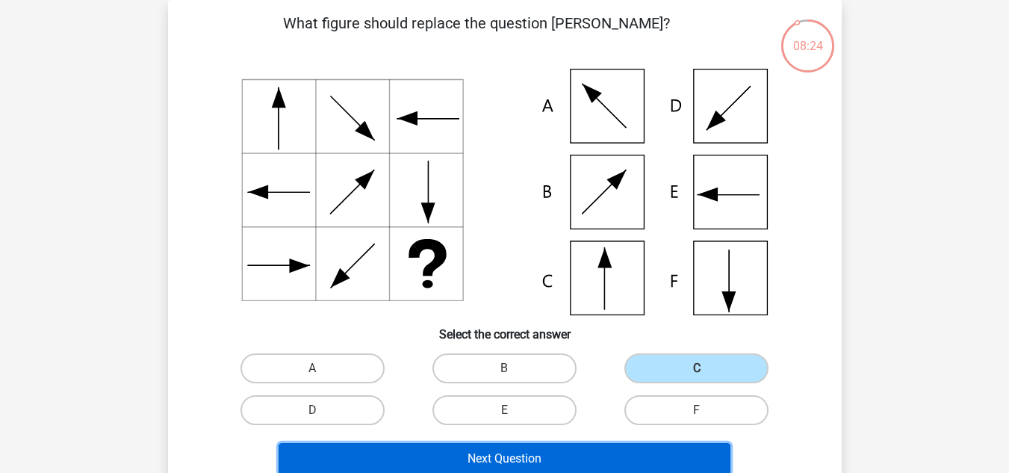
click at [479, 461] on button "Next Question" at bounding box center [505, 458] width 452 height 31
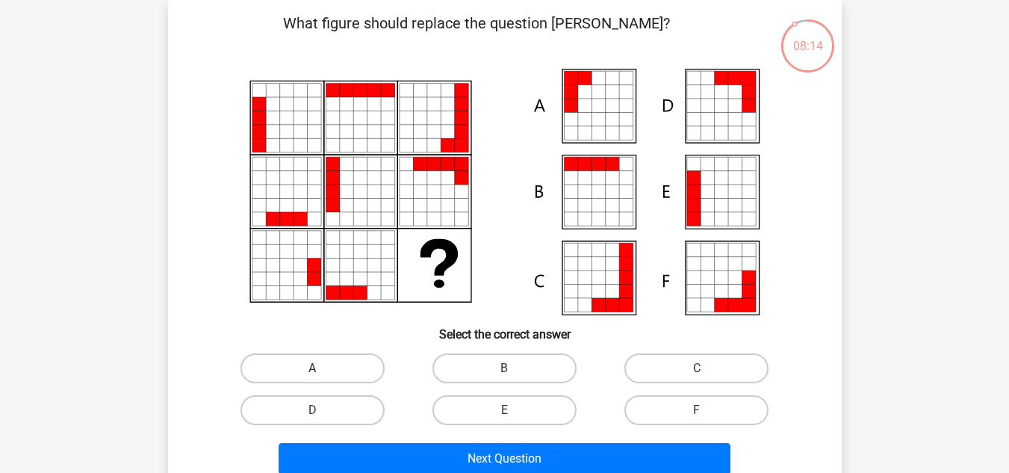
click at [301, 364] on label "A" at bounding box center [312, 368] width 144 height 30
click at [312, 368] on input "A" at bounding box center [317, 373] width 10 height 10
radio input "true"
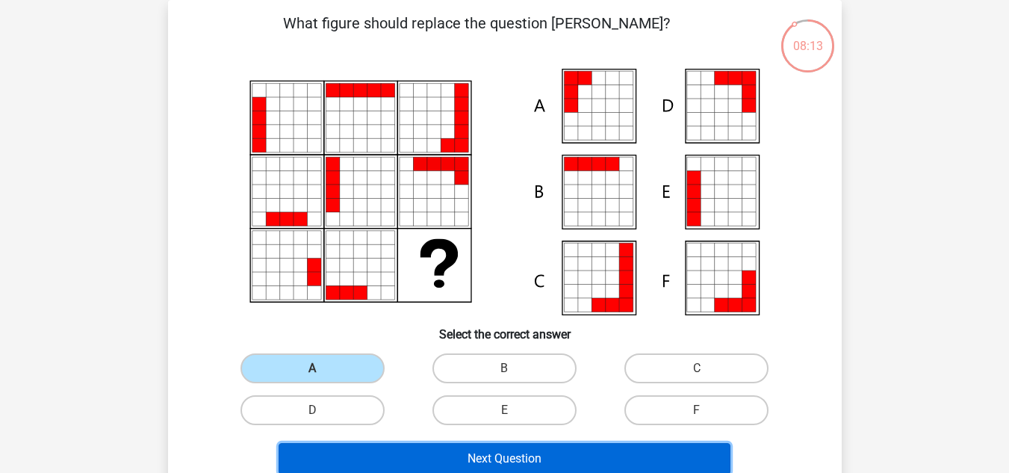
click at [466, 460] on button "Next Question" at bounding box center [505, 458] width 452 height 31
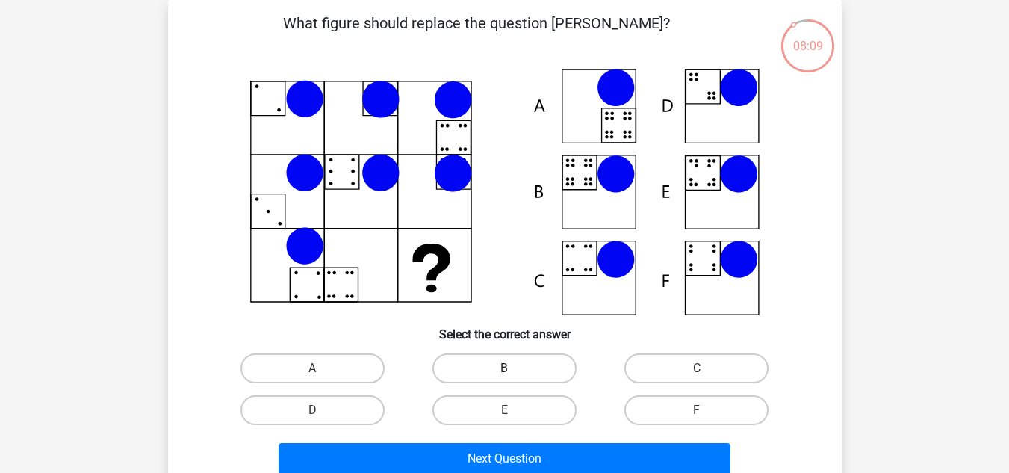
click at [504, 356] on label "B" at bounding box center [504, 368] width 144 height 30
click at [504, 368] on input "B" at bounding box center [509, 373] width 10 height 10
radio input "true"
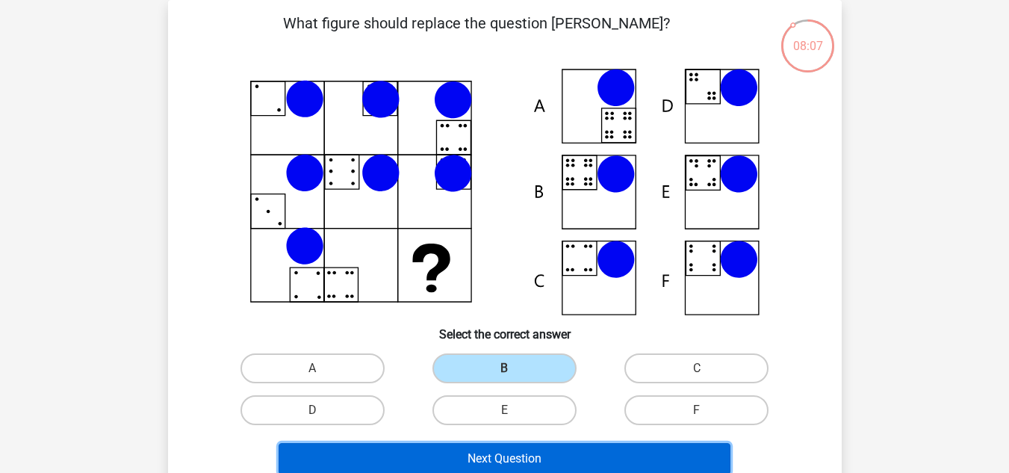
click at [529, 452] on button "Next Question" at bounding box center [505, 458] width 452 height 31
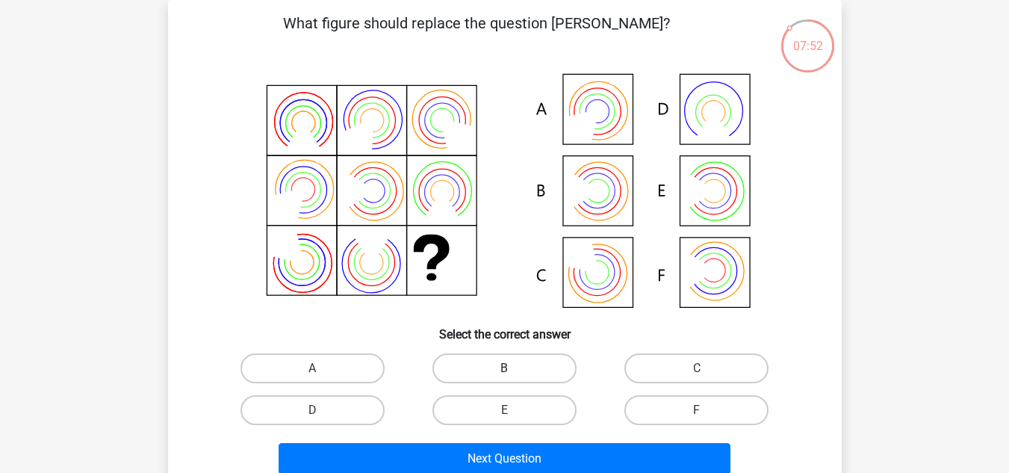
click at [506, 358] on label "B" at bounding box center [504, 368] width 144 height 30
click at [506, 368] on input "B" at bounding box center [509, 373] width 10 height 10
radio input "true"
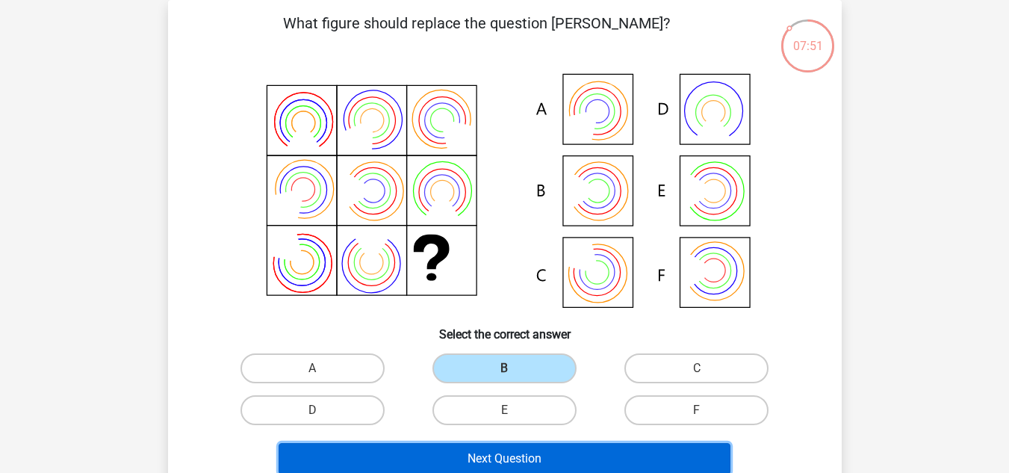
click at [502, 455] on button "Next Question" at bounding box center [505, 458] width 452 height 31
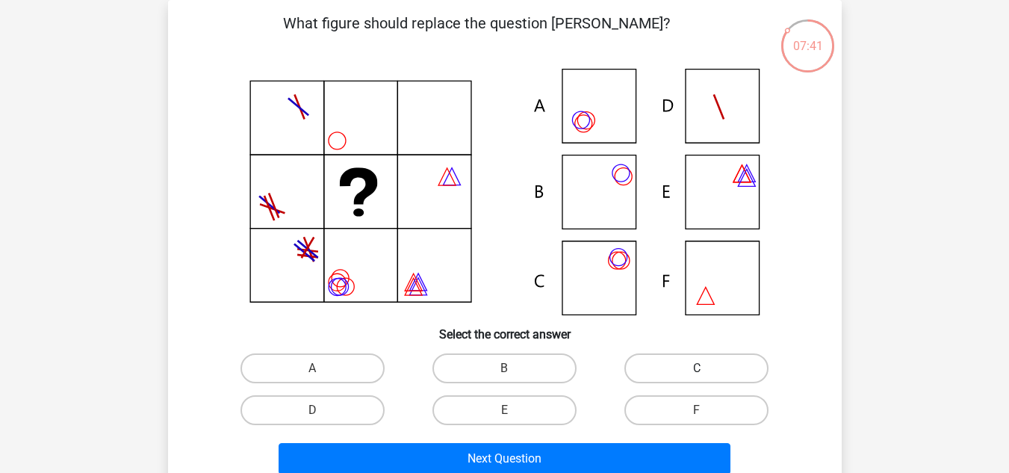
click at [666, 359] on label "C" at bounding box center [696, 368] width 144 height 30
click at [697, 368] on input "C" at bounding box center [702, 373] width 10 height 10
radio input "true"
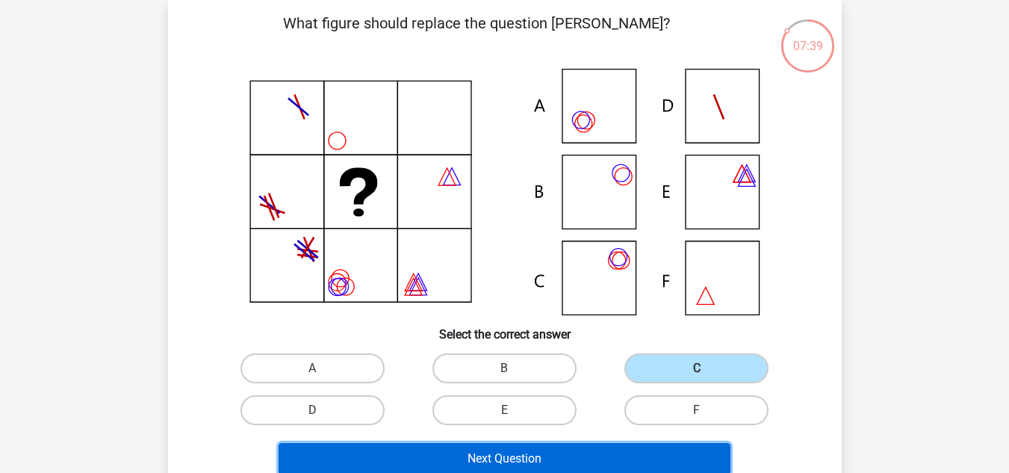
click at [524, 462] on button "Next Question" at bounding box center [505, 458] width 452 height 31
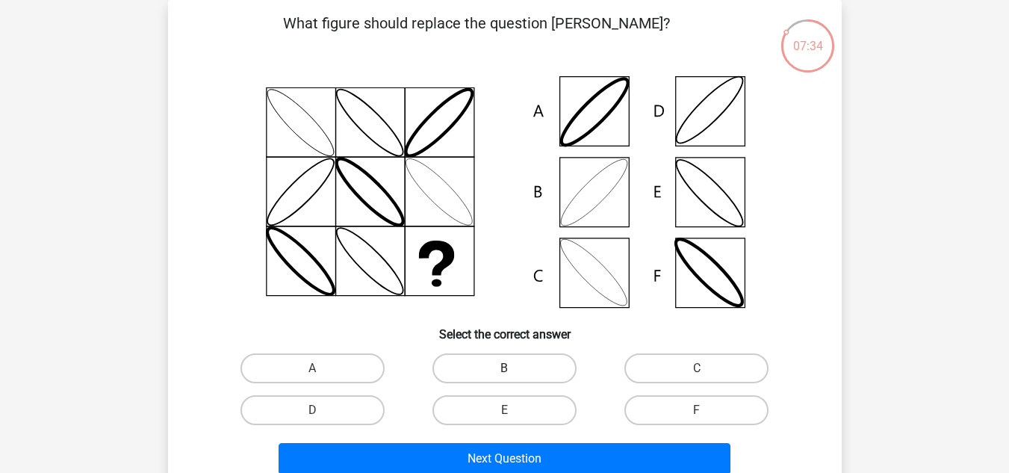
click at [499, 361] on label "B" at bounding box center [504, 368] width 144 height 30
click at [504, 368] on input "B" at bounding box center [509, 373] width 10 height 10
radio input "true"
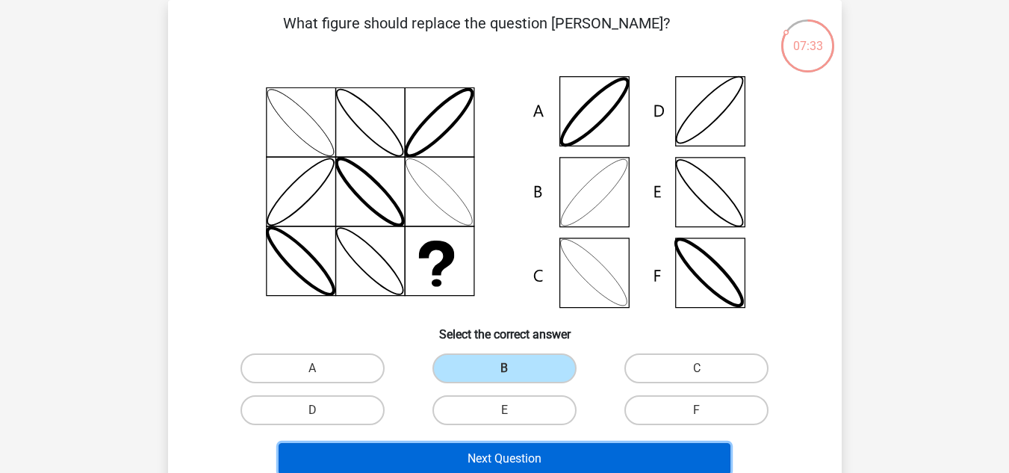
click at [498, 461] on button "Next Question" at bounding box center [505, 458] width 452 height 31
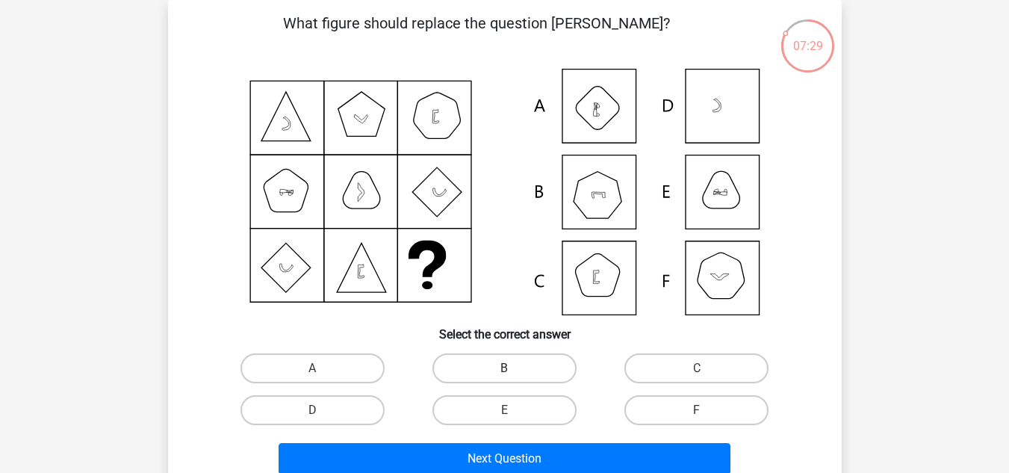
click at [541, 361] on label "B" at bounding box center [504, 368] width 144 height 30
click at [514, 368] on input "B" at bounding box center [509, 373] width 10 height 10
radio input "true"
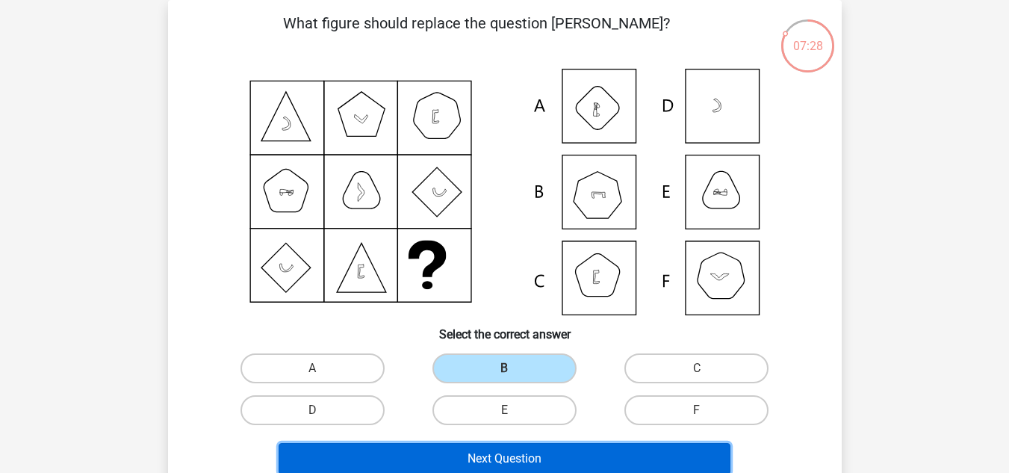
click at [531, 465] on button "Next Question" at bounding box center [505, 458] width 452 height 31
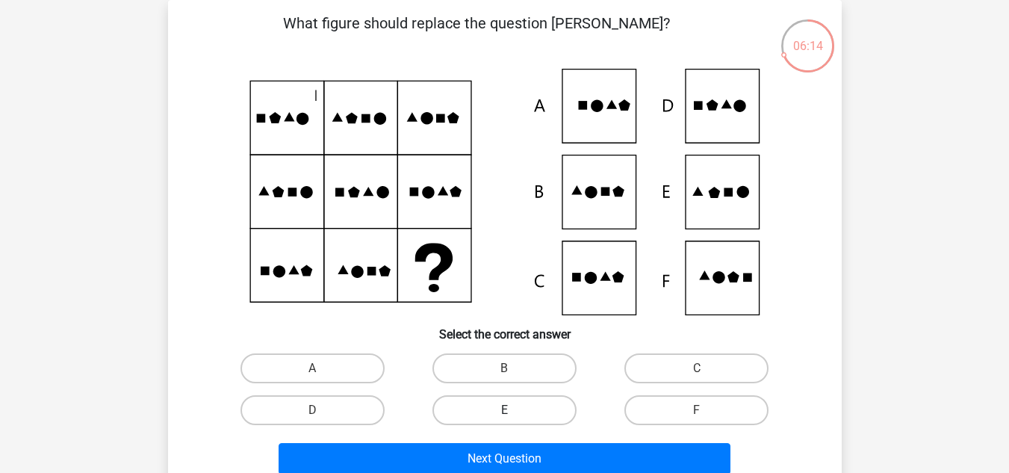
click at [518, 412] on label "E" at bounding box center [504, 410] width 144 height 30
click at [514, 412] on input "E" at bounding box center [509, 415] width 10 height 10
radio input "true"
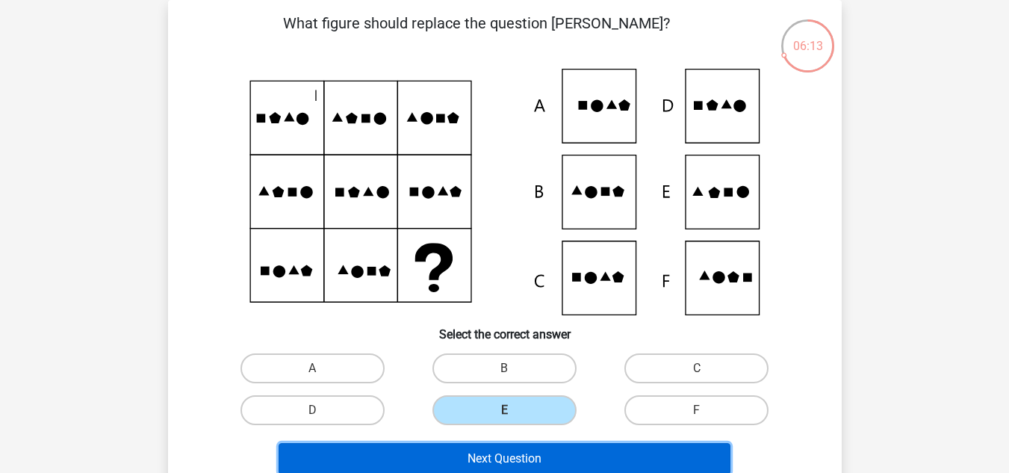
click at [527, 451] on button "Next Question" at bounding box center [505, 458] width 452 height 31
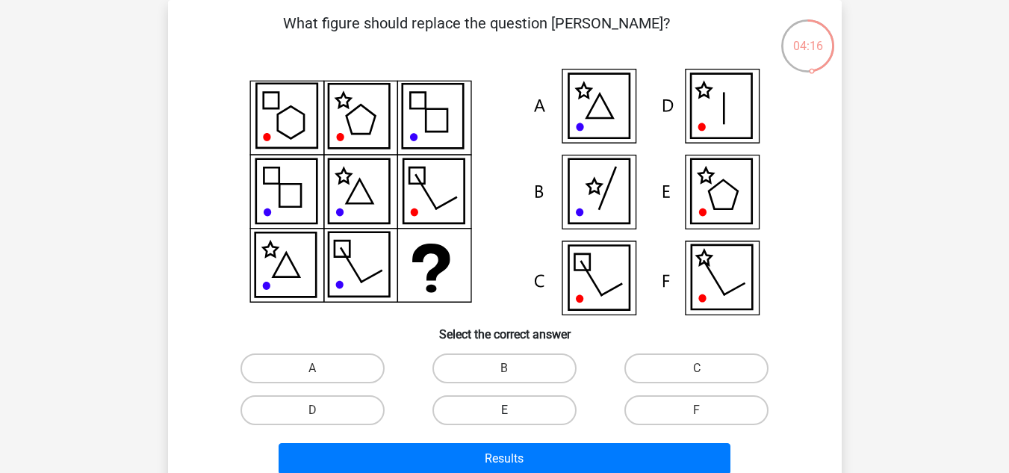
click at [524, 418] on label "E" at bounding box center [504, 410] width 144 height 30
click at [514, 418] on input "E" at bounding box center [509, 415] width 10 height 10
radio input "true"
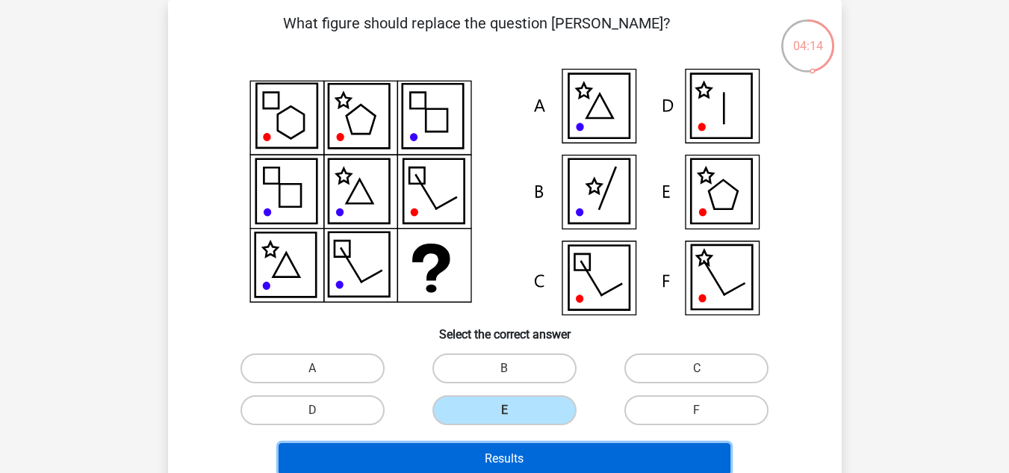
click at [539, 461] on button "Results" at bounding box center [505, 458] width 452 height 31
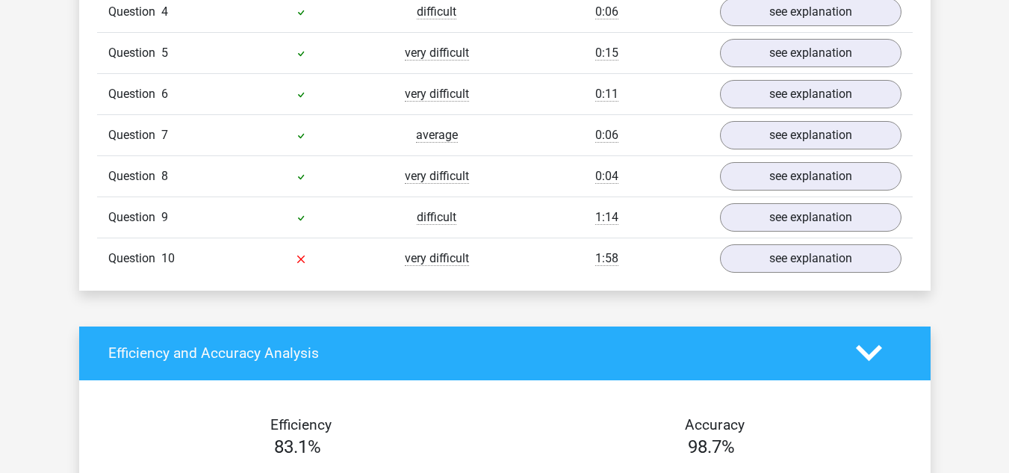
scroll to position [1404, 0]
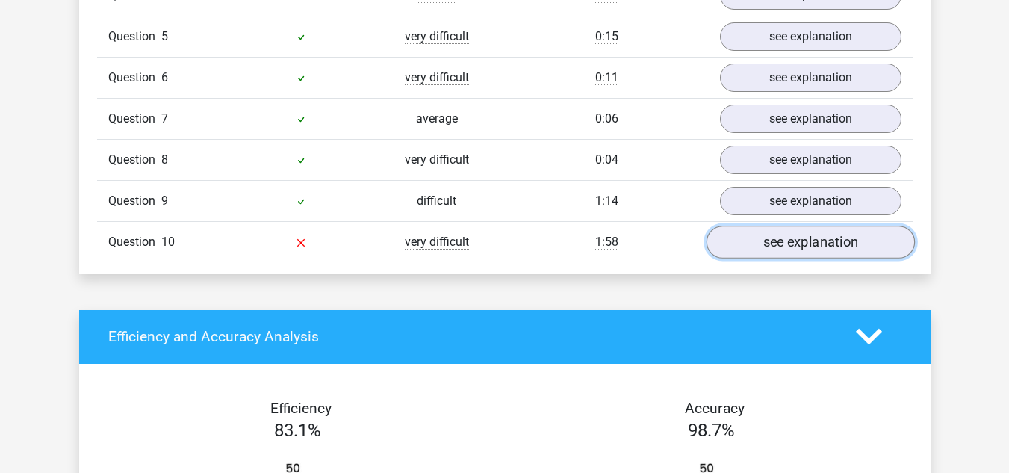
click at [820, 232] on link "see explanation" at bounding box center [810, 242] width 208 height 33
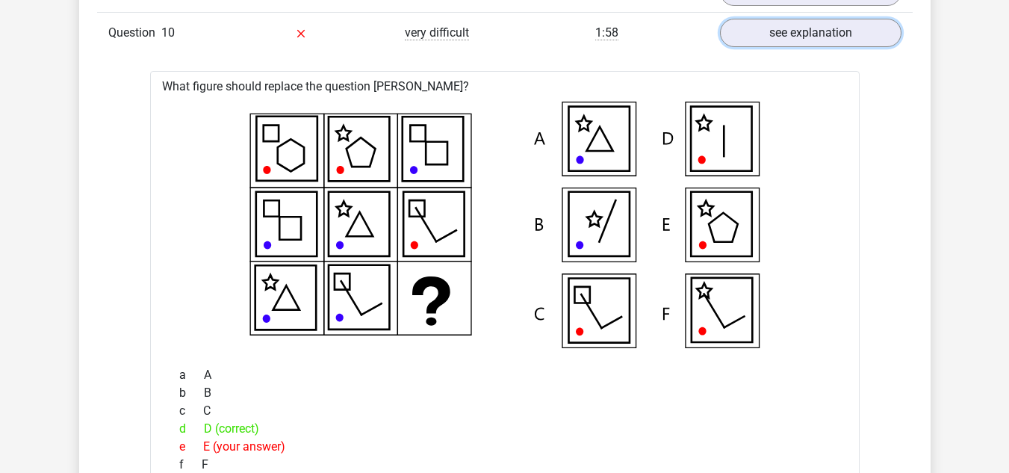
scroll to position [1643, 0]
